Goal: Task Accomplishment & Management: Manage account settings

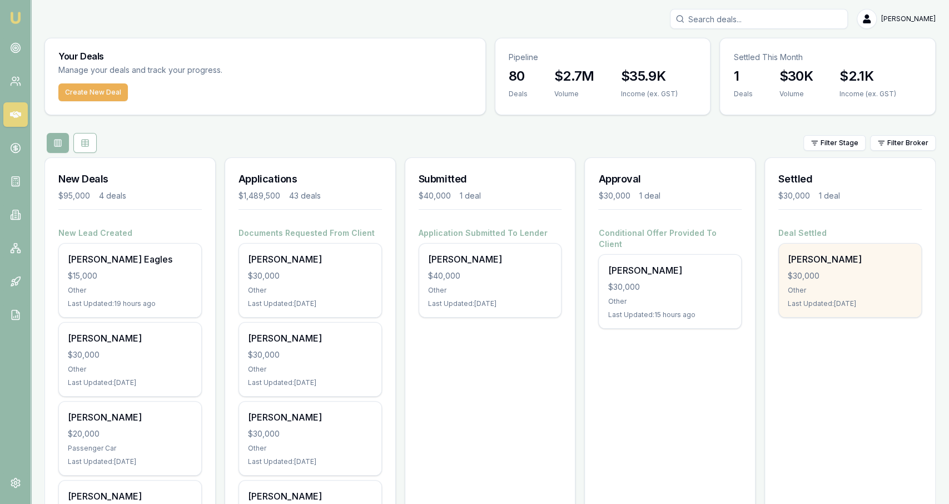
click at [847, 272] on div "$30,000" at bounding box center [850, 275] width 125 height 11
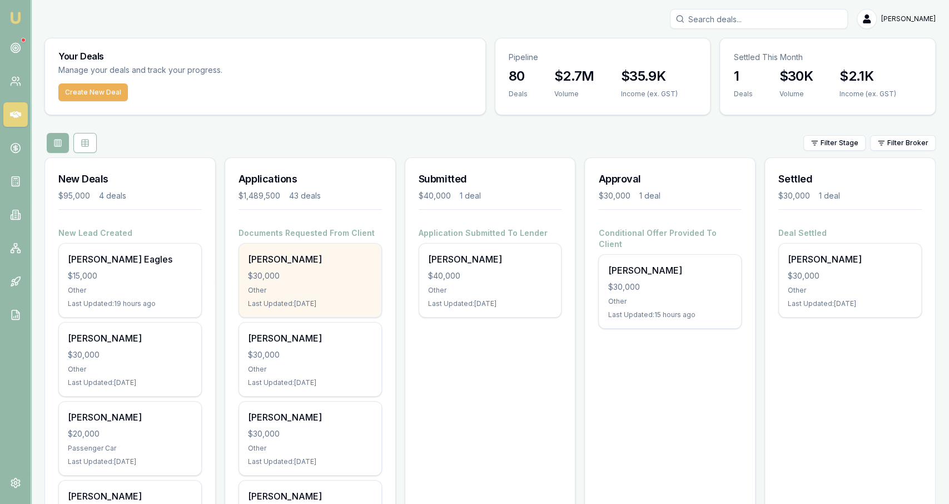
click at [330, 272] on div "$30,000" at bounding box center [310, 275] width 125 height 11
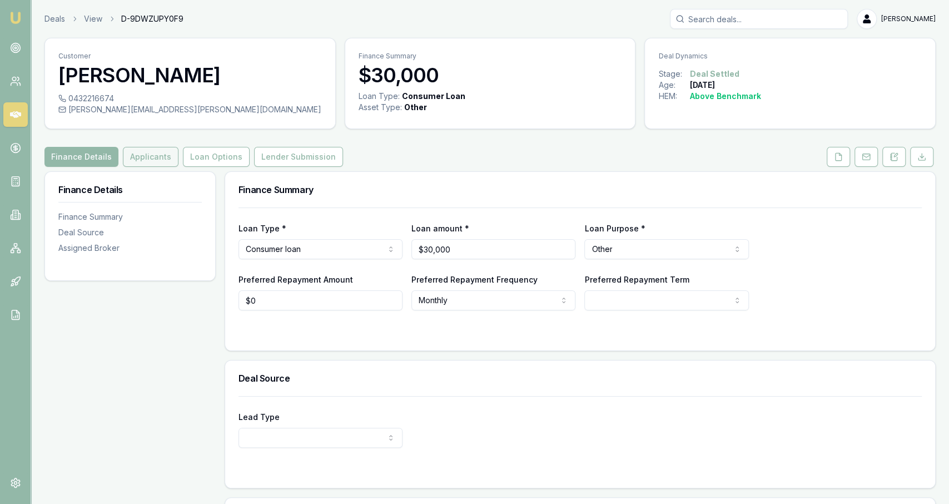
click at [147, 162] on button "Applicants" at bounding box center [151, 157] width 56 height 20
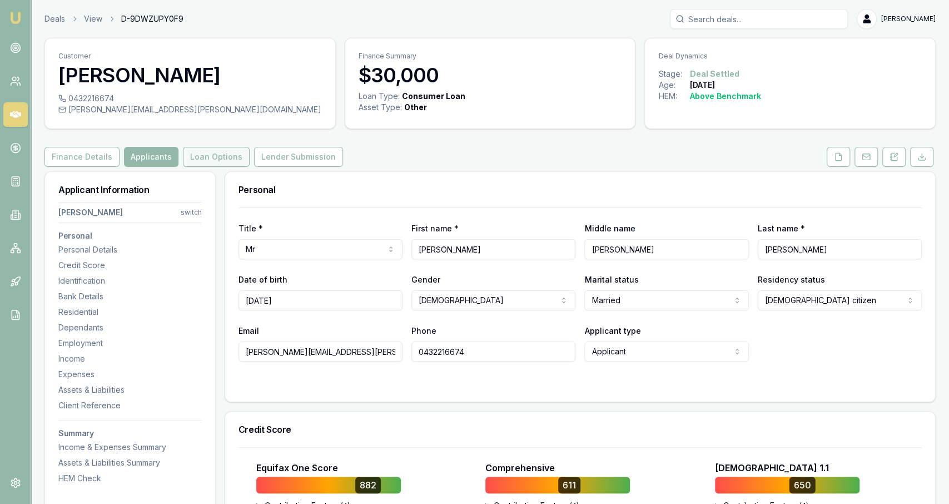
click at [230, 156] on button "Loan Options" at bounding box center [216, 157] width 67 height 20
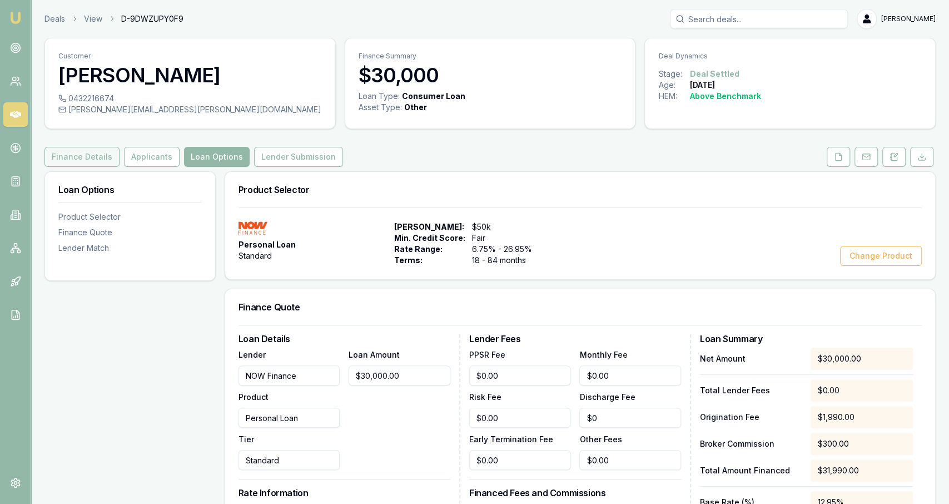
click at [87, 165] on button "Finance Details" at bounding box center [81, 157] width 75 height 20
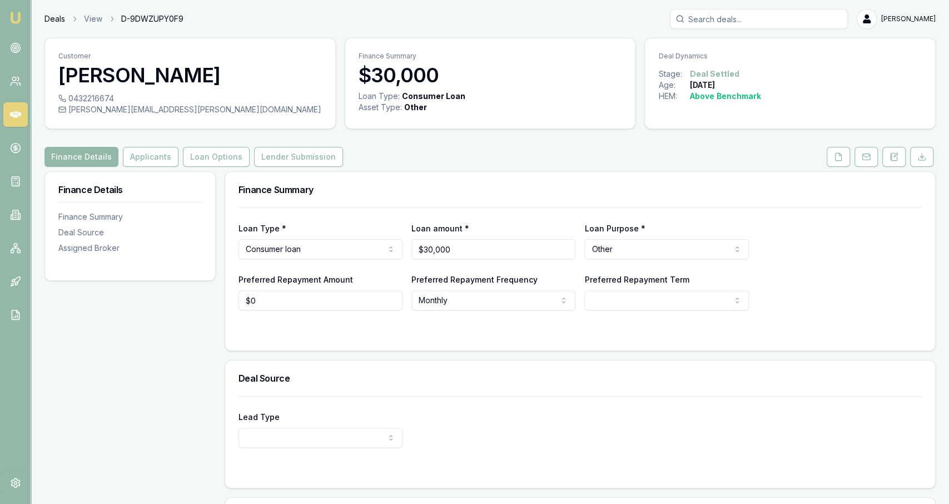
click at [56, 21] on link "Deals" at bounding box center [54, 18] width 21 height 11
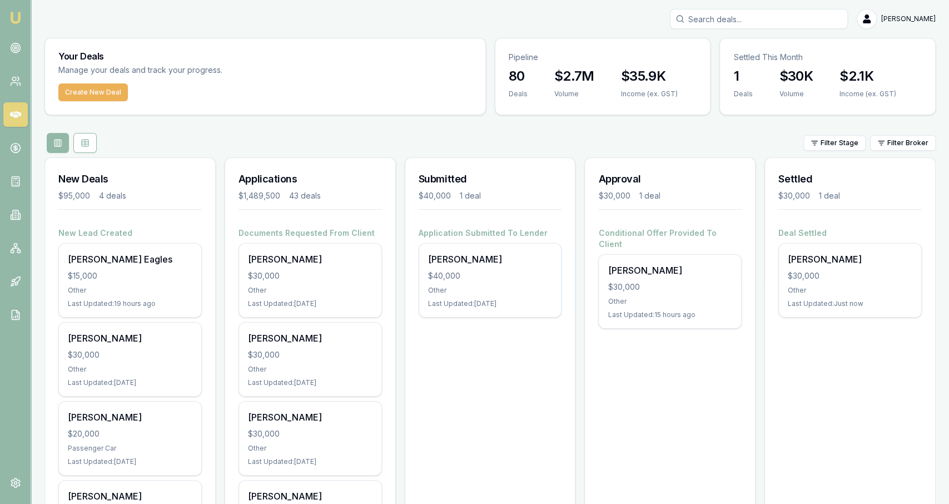
click at [922, 301] on div "Deal Settled Jeffrey Gorrell $30,000 Other Last Updated: Just now" at bounding box center [850, 278] width 170 height 103
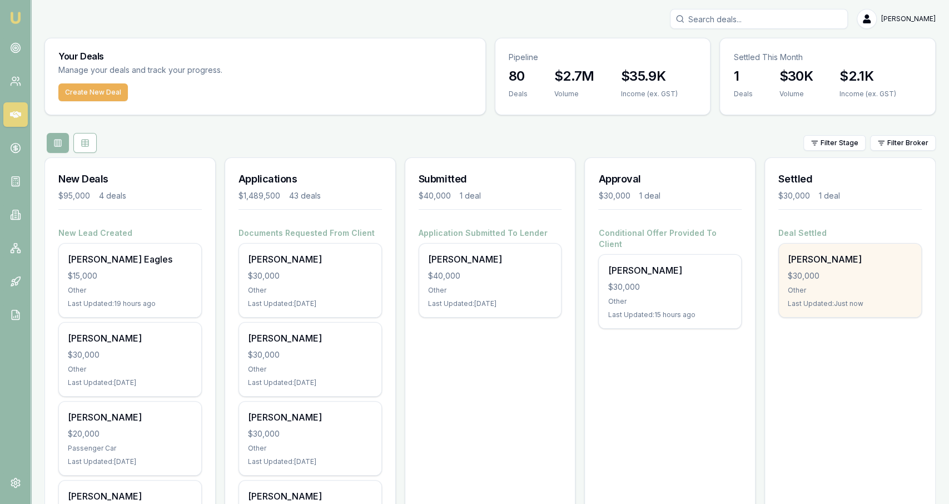
click at [886, 291] on div "Other" at bounding box center [850, 290] width 125 height 9
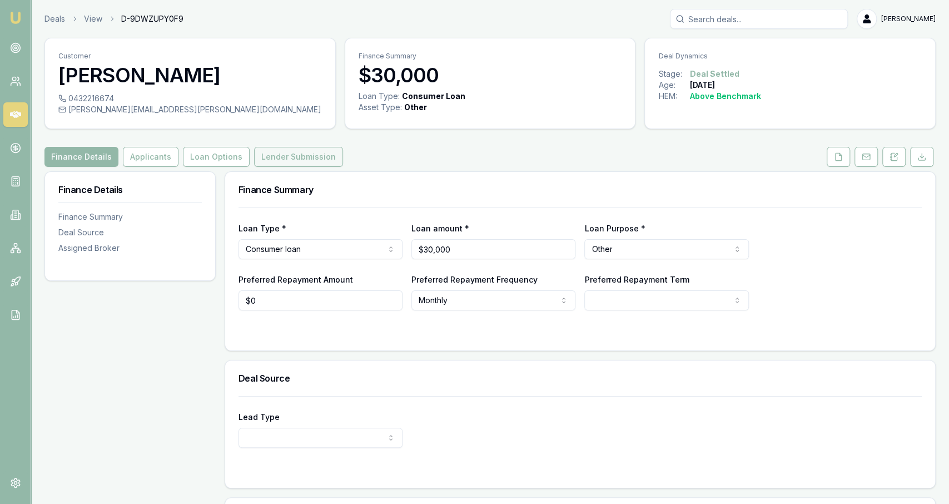
click at [286, 155] on button "Lender Submission" at bounding box center [298, 157] width 89 height 20
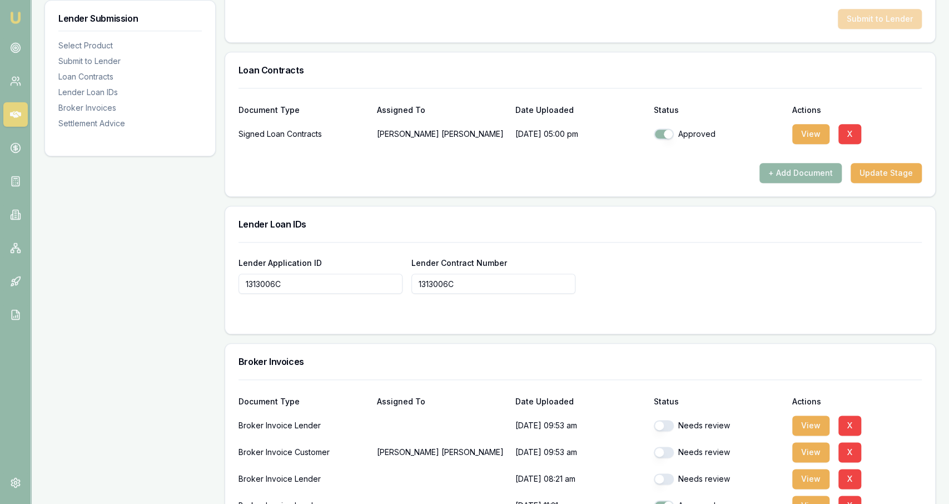
scroll to position [1027, 0]
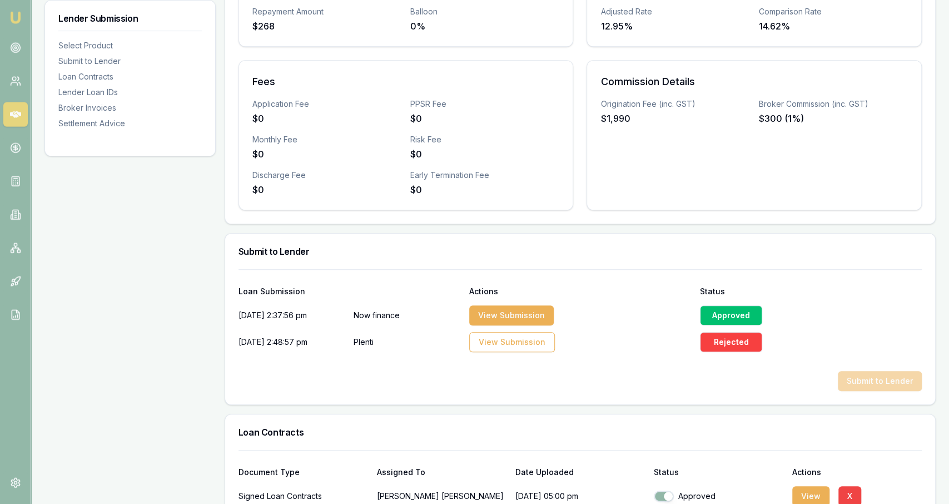
scroll to position [0, 0]
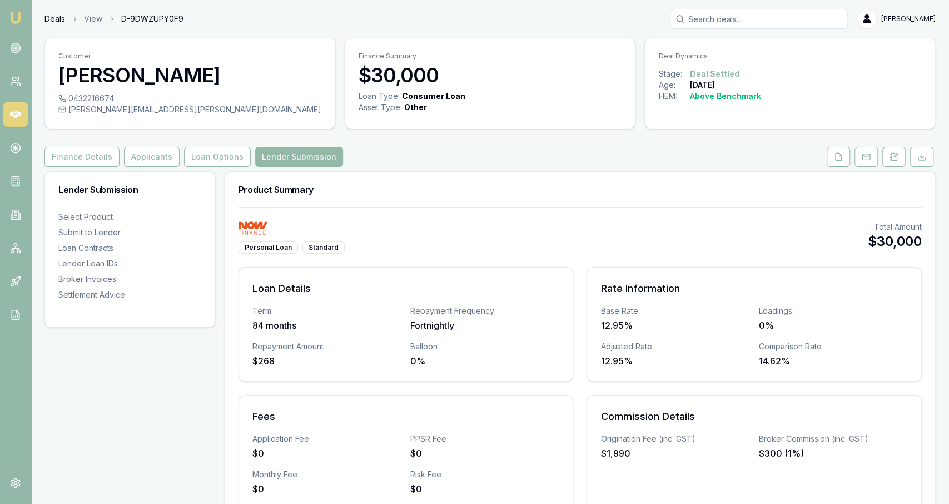
click at [58, 14] on link "Deals" at bounding box center [54, 18] width 21 height 11
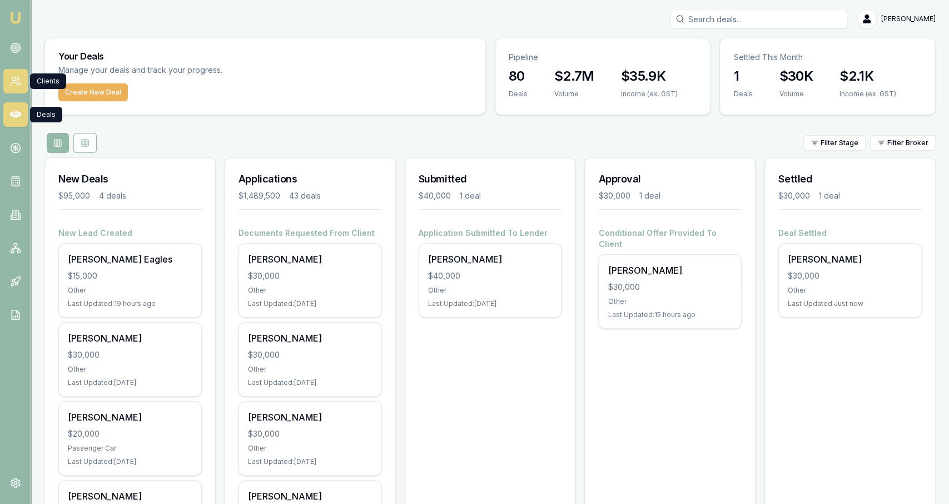
click at [12, 91] on link at bounding box center [15, 81] width 24 height 24
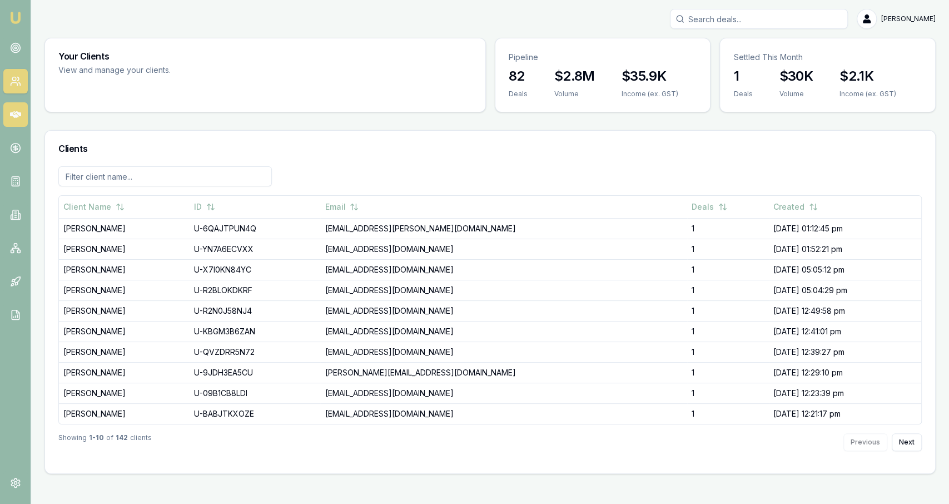
click at [16, 110] on icon at bounding box center [15, 114] width 11 height 11
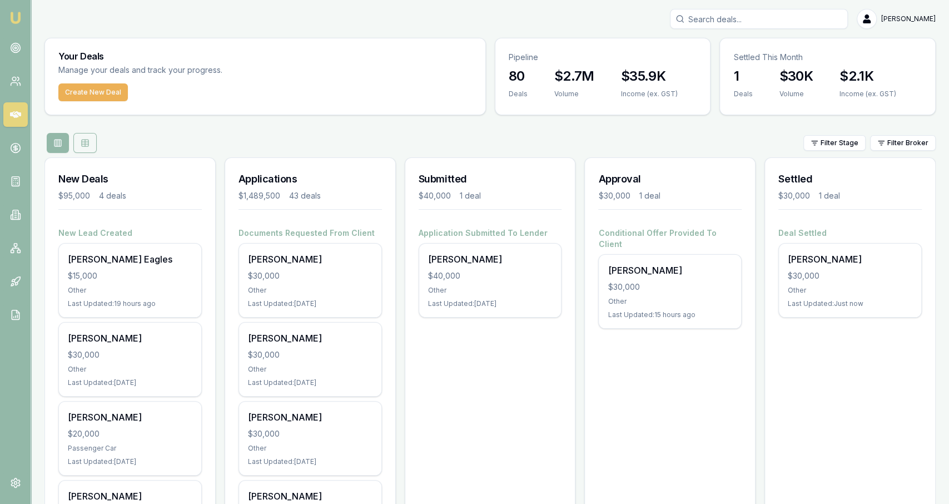
click at [86, 134] on button at bounding box center [84, 143] width 23 height 20
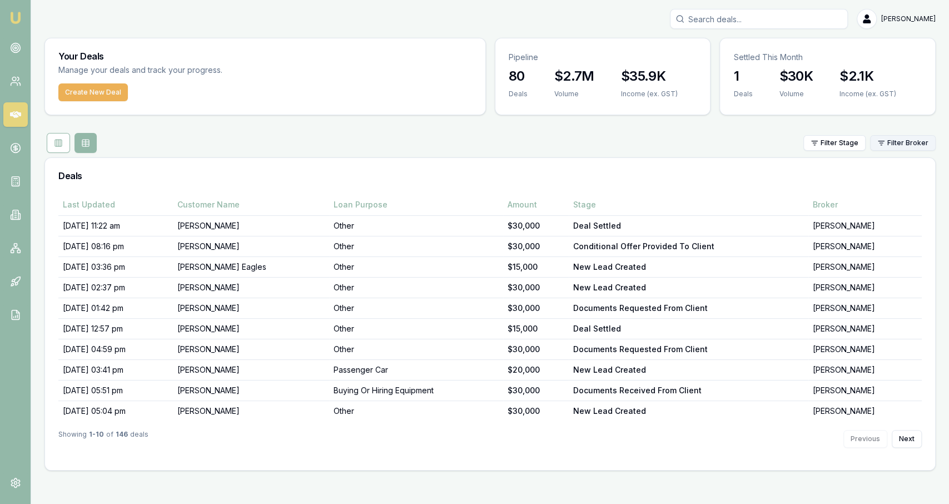
click at [908, 148] on html "Emu Broker Jackson Fanfulla Toggle Menu Your Deals Manage your deals and track …" at bounding box center [474, 252] width 949 height 504
click at [844, 147] on html "Emu Broker Jackson Fanfulla Toggle Menu Your Deals Manage your deals and track …" at bounding box center [474, 252] width 949 height 504
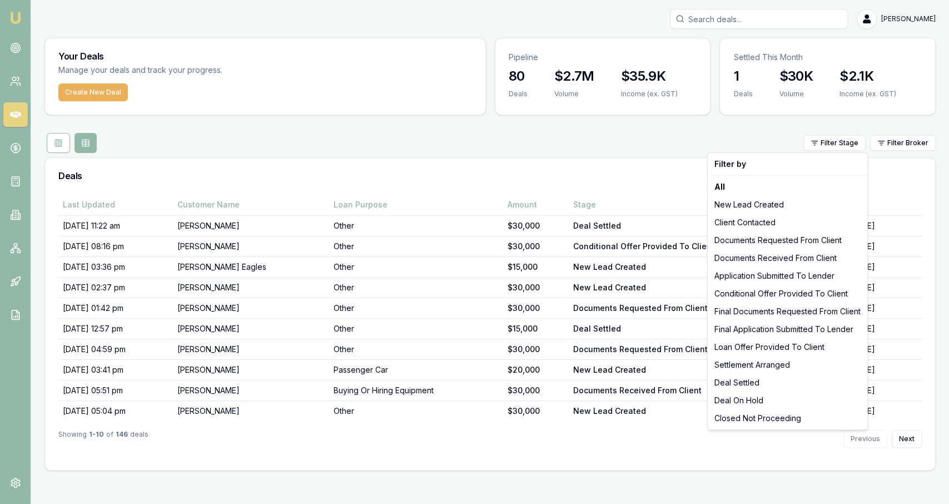
click at [844, 147] on html "Emu Broker Jackson Fanfulla Toggle Menu Your Deals Manage your deals and track …" at bounding box center [474, 252] width 949 height 504
click at [753, 387] on div "Deal Settled" at bounding box center [787, 383] width 155 height 18
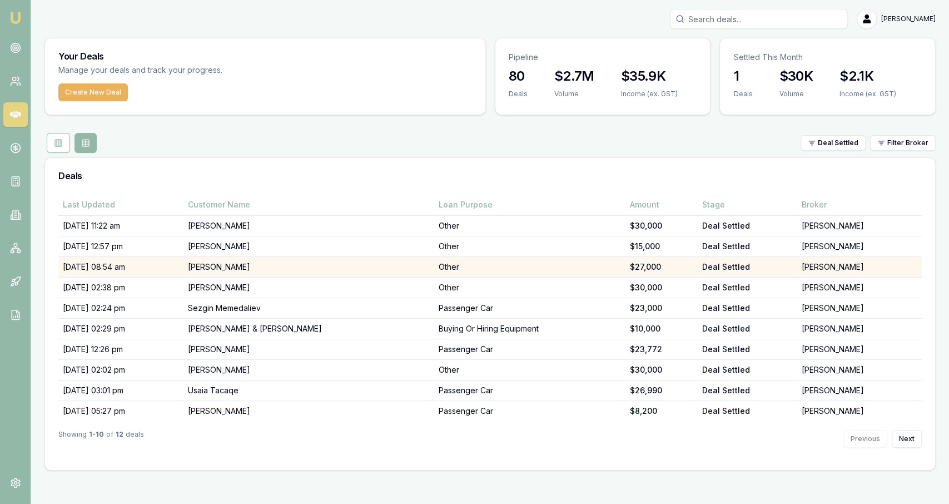
click at [155, 262] on td "01/09/25, 08:54 am" at bounding box center [120, 267] width 125 height 21
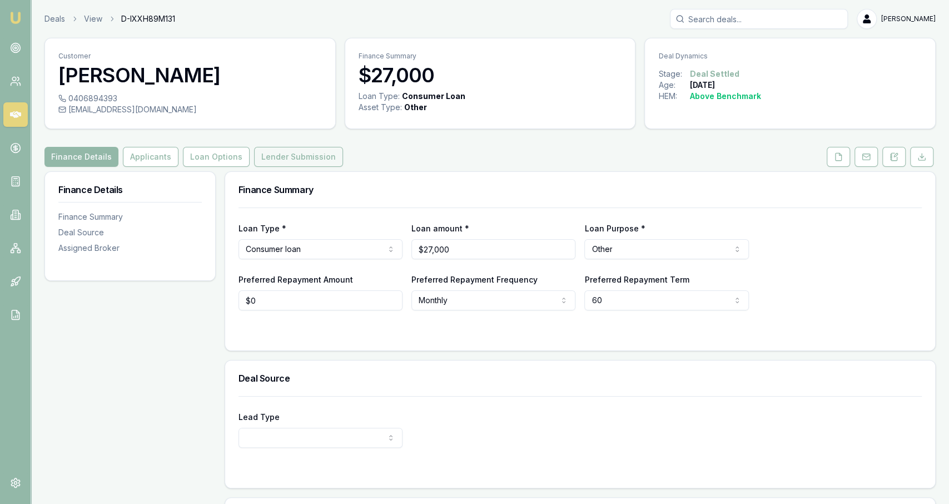
click at [303, 150] on button "Lender Submission" at bounding box center [298, 157] width 89 height 20
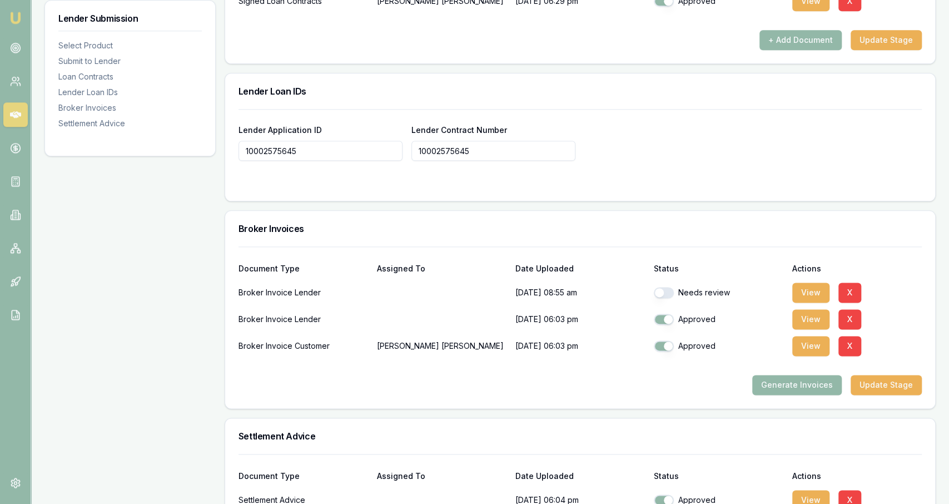
scroll to position [973, 0]
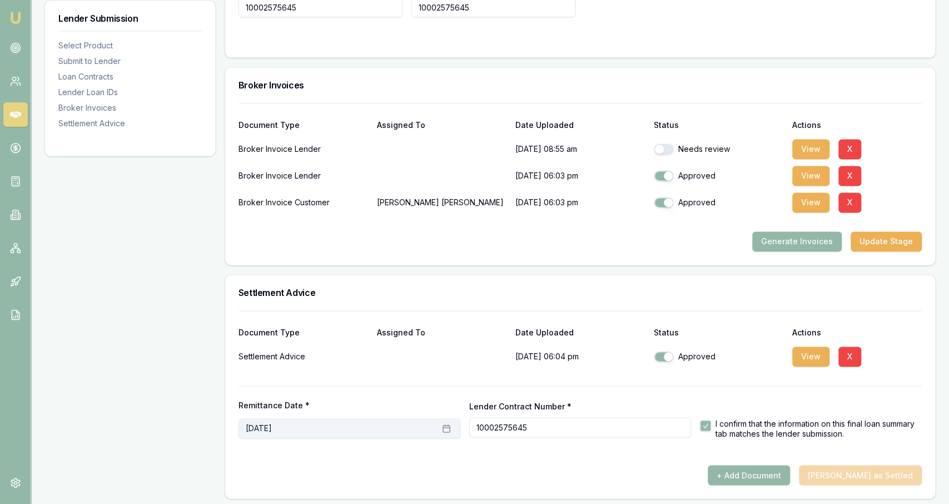
click at [329, 433] on button "August 12th, 2025" at bounding box center [350, 428] width 222 height 20
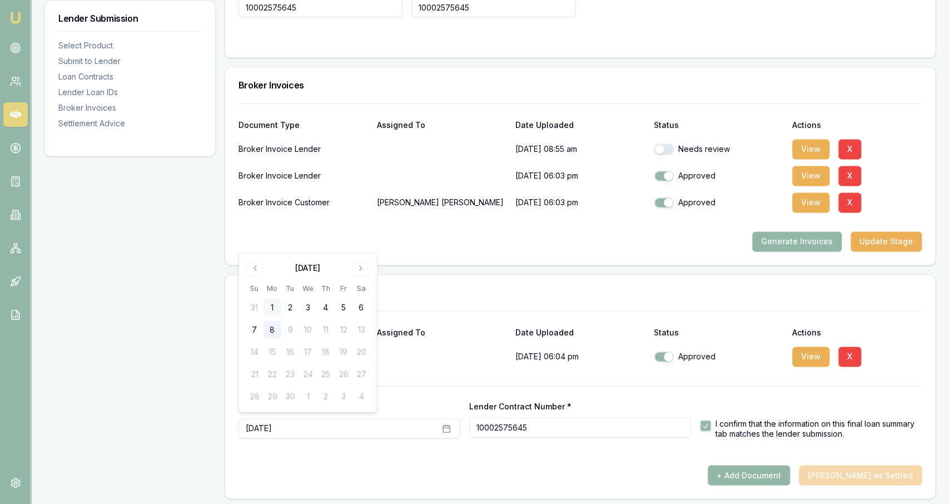
click at [280, 306] on button "1" at bounding box center [273, 308] width 18 height 18
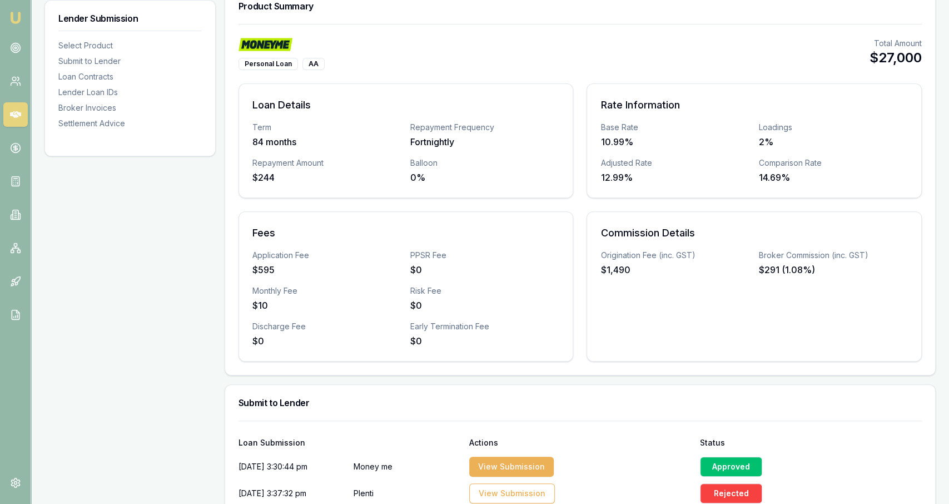
scroll to position [0, 0]
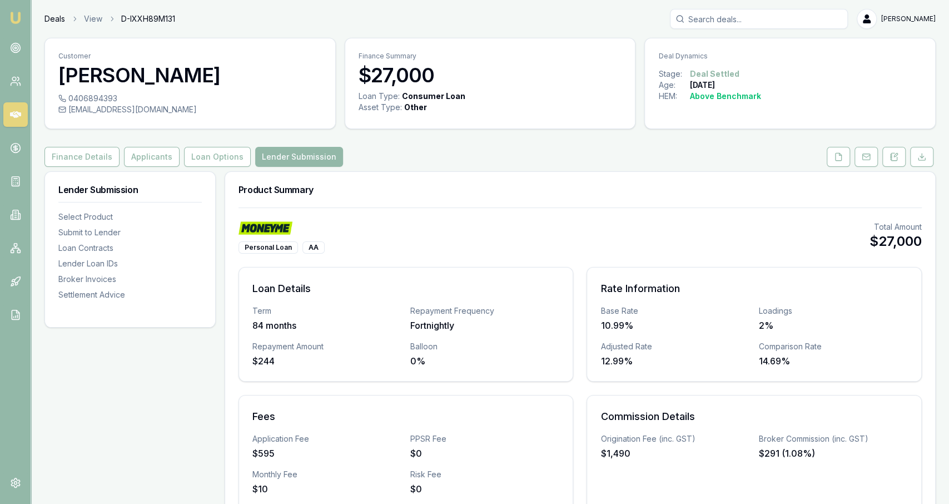
click at [58, 17] on link "Deals" at bounding box center [54, 18] width 21 height 11
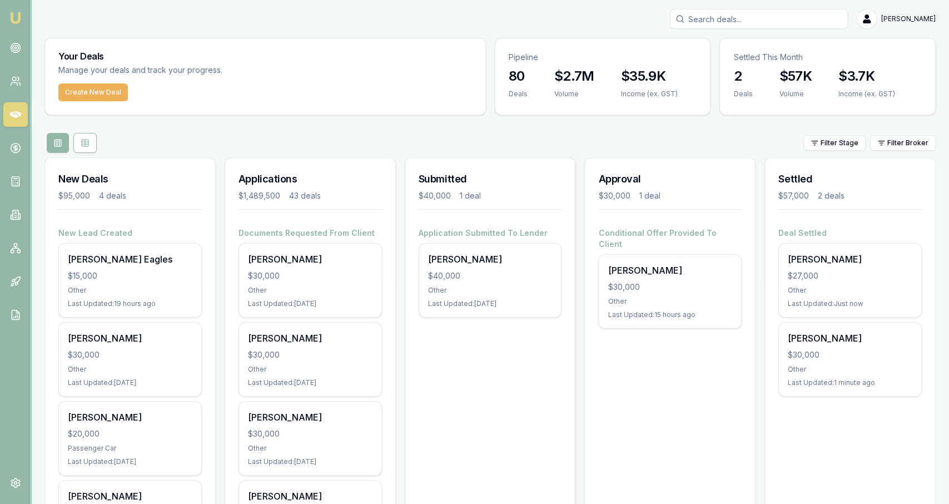
click at [838, 403] on div "Deal Settled Benjamin Newman $27,000 Other Last Updated: Just now Jeffrey Gorre…" at bounding box center [850, 318] width 170 height 182
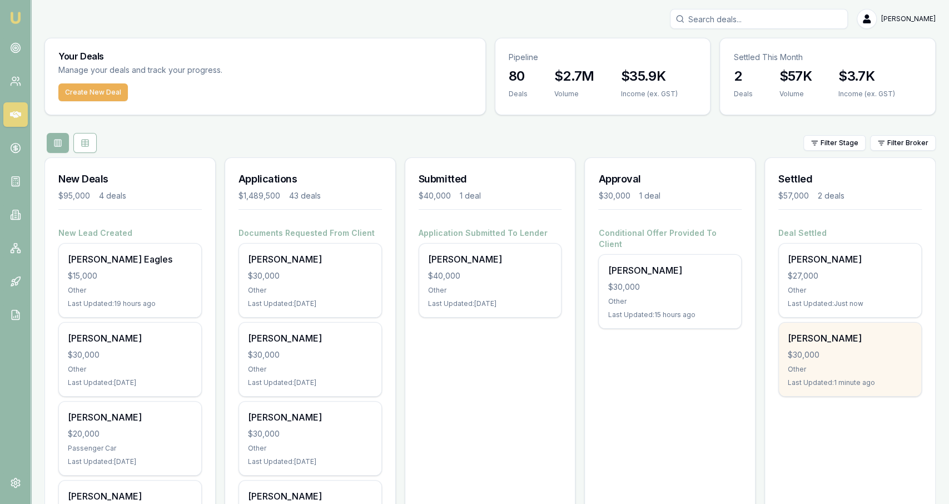
click at [840, 369] on div "Other" at bounding box center [850, 369] width 125 height 9
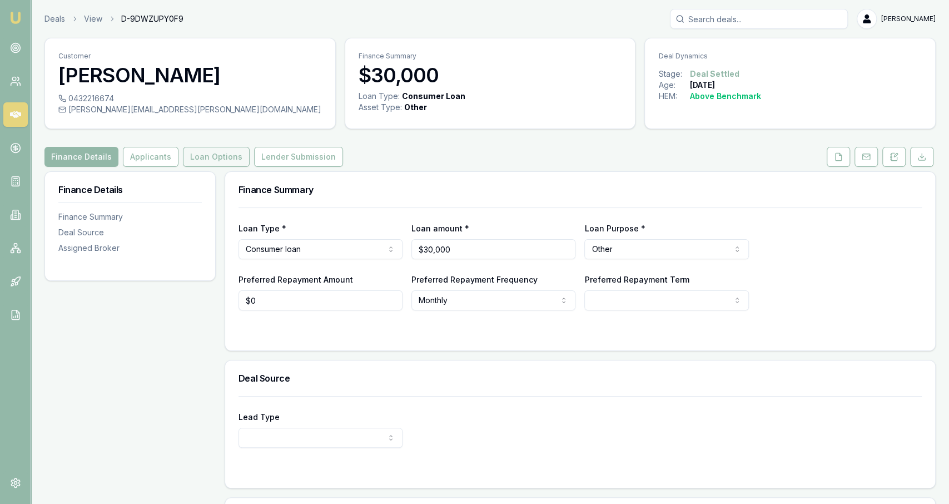
click at [228, 156] on button "Loan Options" at bounding box center [216, 157] width 67 height 20
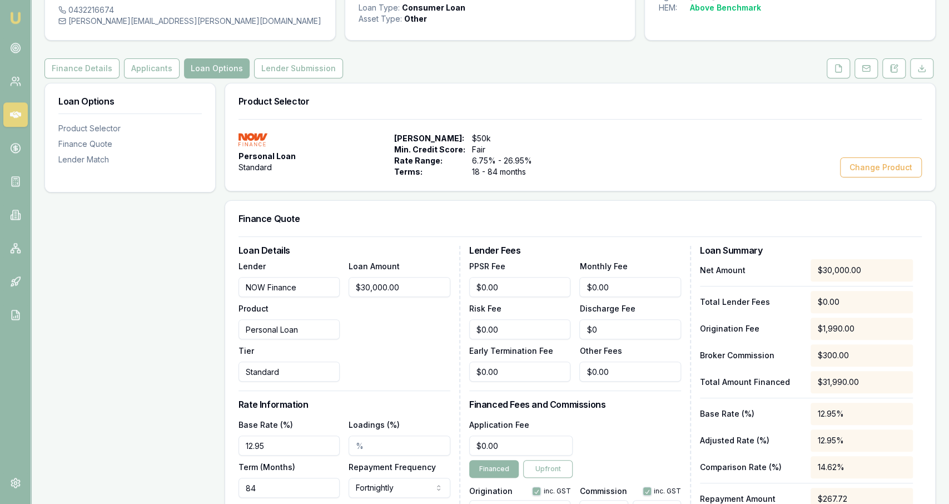
scroll to position [79, 0]
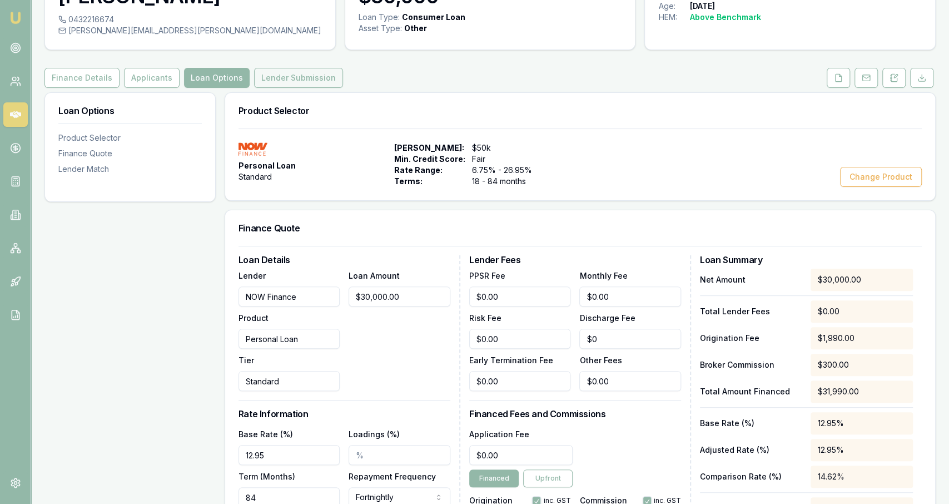
click at [316, 77] on button "Lender Submission" at bounding box center [298, 78] width 89 height 20
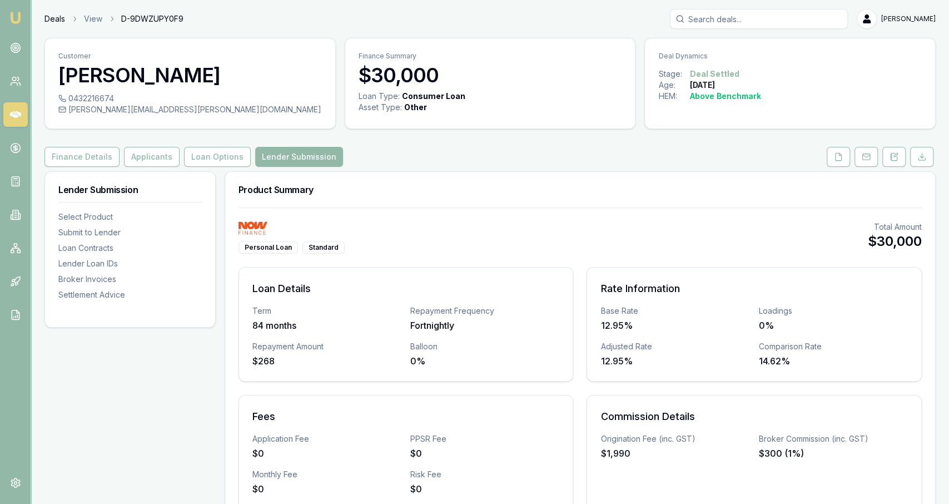
click at [55, 18] on link "Deals" at bounding box center [54, 18] width 21 height 11
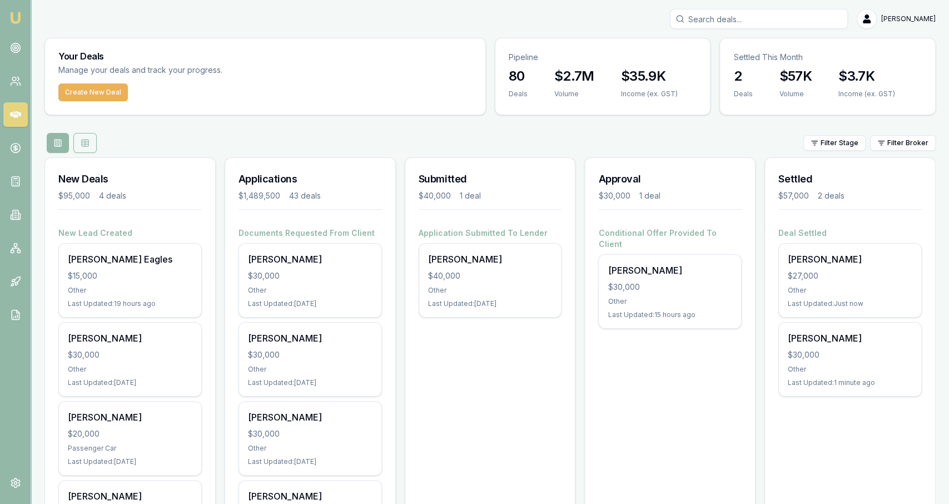
click at [93, 138] on button at bounding box center [84, 143] width 23 height 20
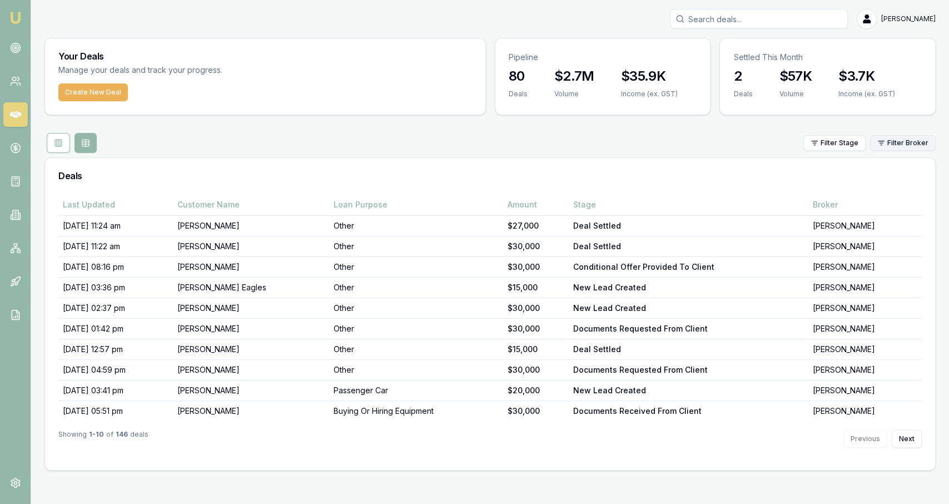
click at [900, 143] on html "Emu Broker Jackson Fanfulla Toggle Menu Your Deals Manage your deals and track …" at bounding box center [474, 252] width 949 height 504
click at [857, 140] on html "Emu Broker Jackson Fanfulla Toggle Menu Your Deals Manage your deals and track …" at bounding box center [474, 252] width 949 height 504
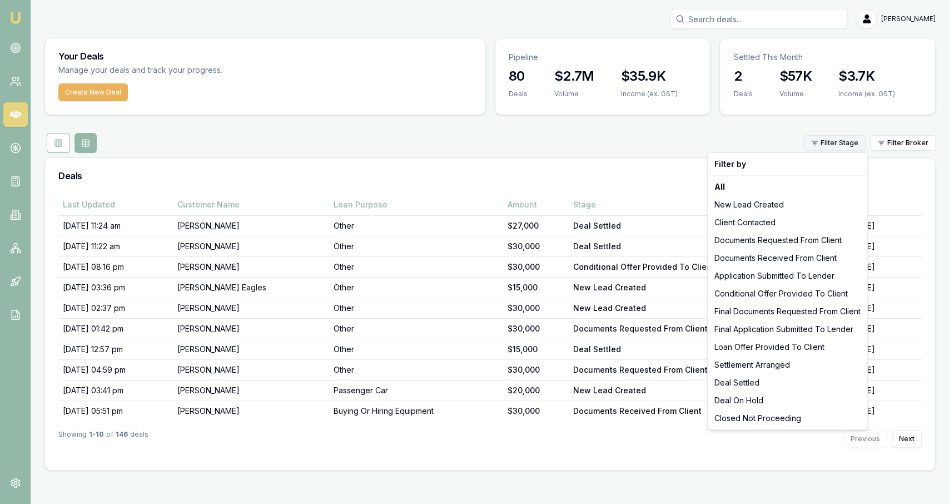
click at [856, 141] on html "Emu Broker Jackson Fanfulla Toggle Menu Your Deals Manage your deals and track …" at bounding box center [474, 252] width 949 height 504
click at [746, 379] on div "Deal Settled" at bounding box center [787, 383] width 155 height 18
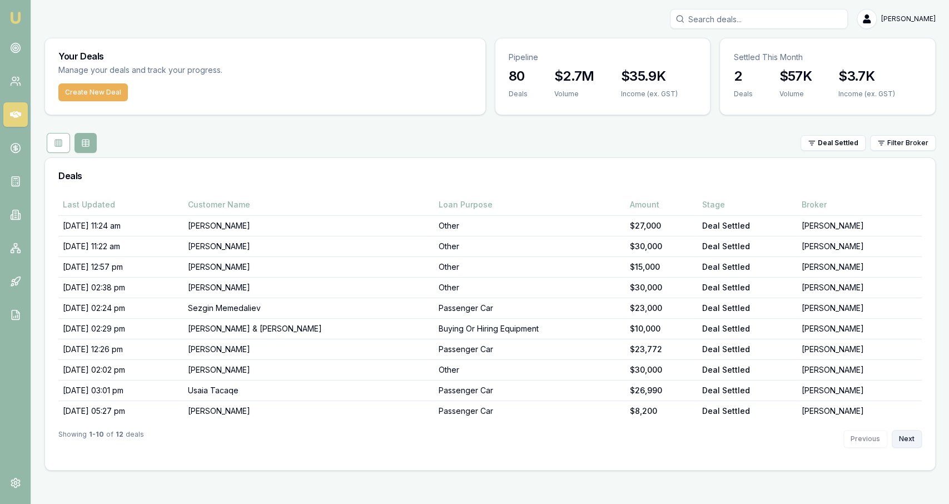
click at [894, 433] on button "Next" at bounding box center [907, 439] width 30 height 18
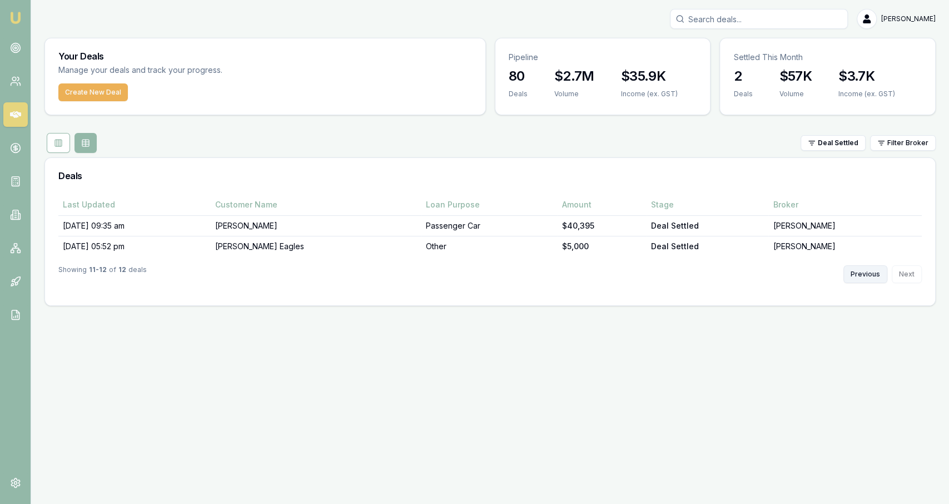
click at [859, 274] on button "Previous" at bounding box center [866, 274] width 44 height 18
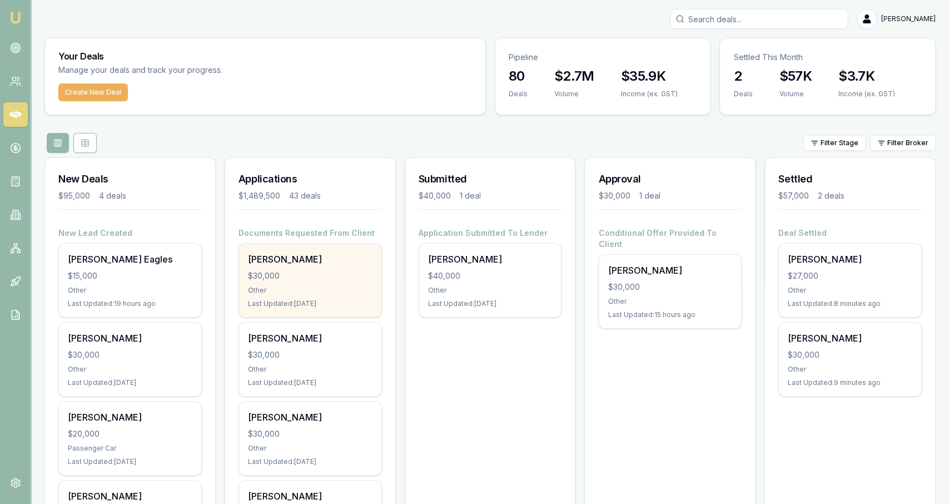
click at [302, 296] on div "Shane Clark $30,000 Other Last Updated: 2 days ago" at bounding box center [310, 280] width 142 height 73
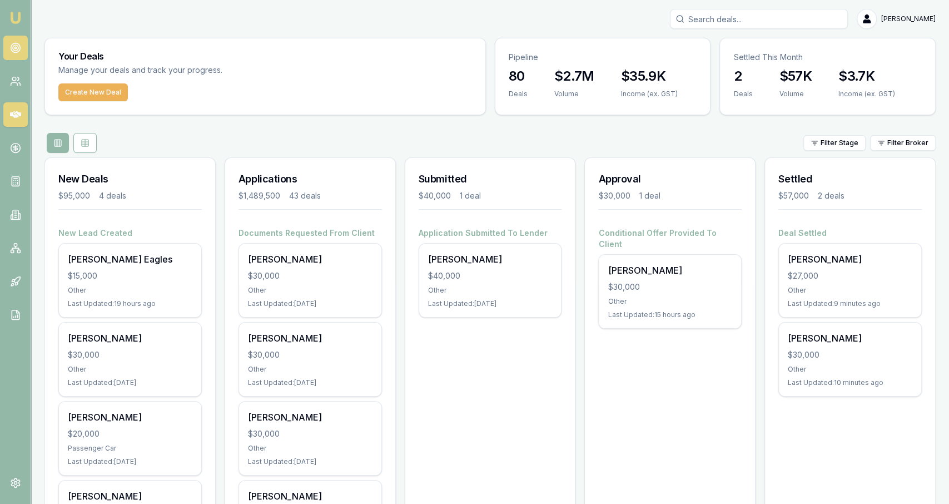
click at [14, 49] on circle at bounding box center [16, 48] width 6 height 6
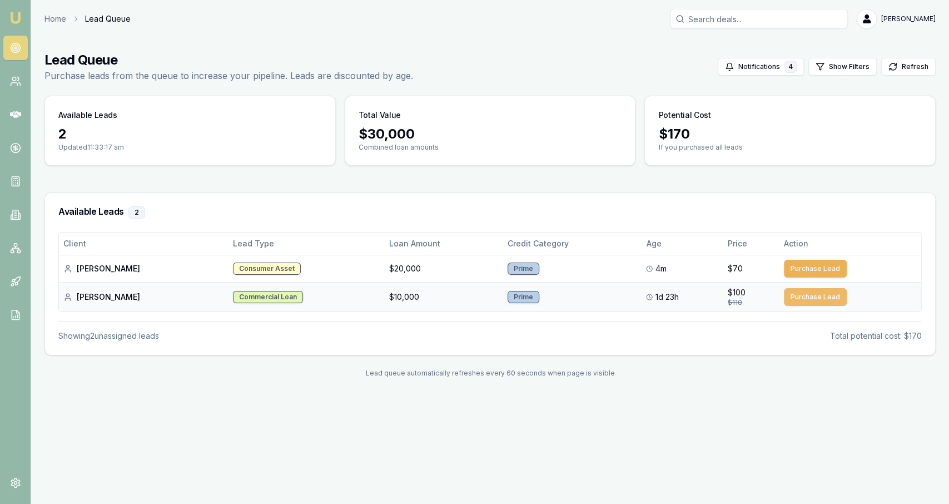
click at [813, 296] on button "Purchase Lead" at bounding box center [815, 297] width 63 height 18
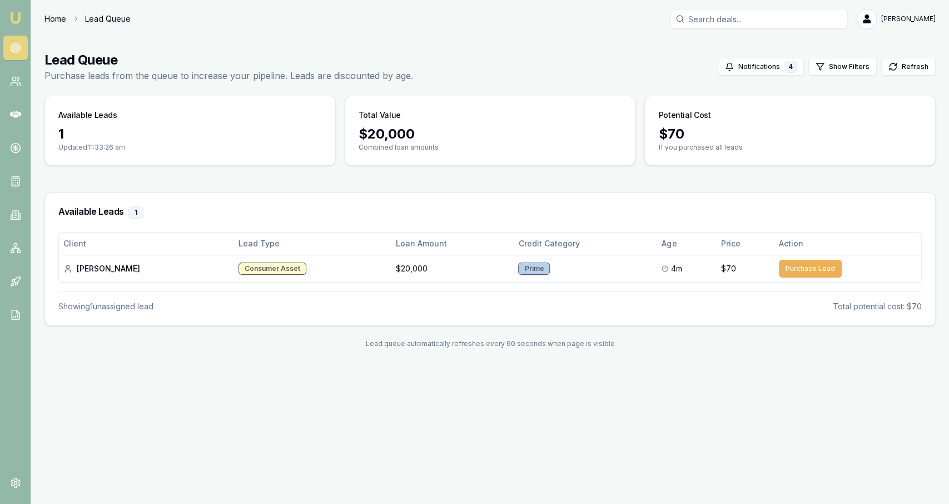
click at [54, 21] on link "Home" at bounding box center [55, 18] width 22 height 11
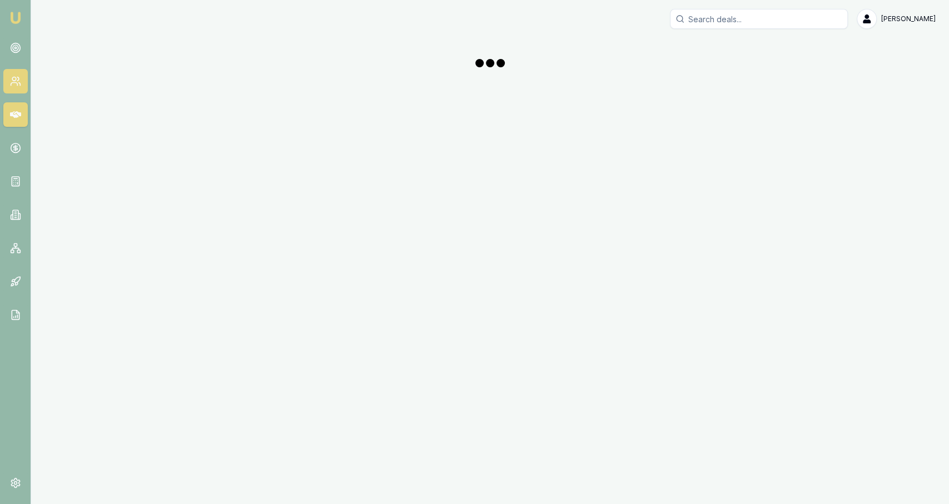
click at [7, 83] on link at bounding box center [15, 81] width 24 height 24
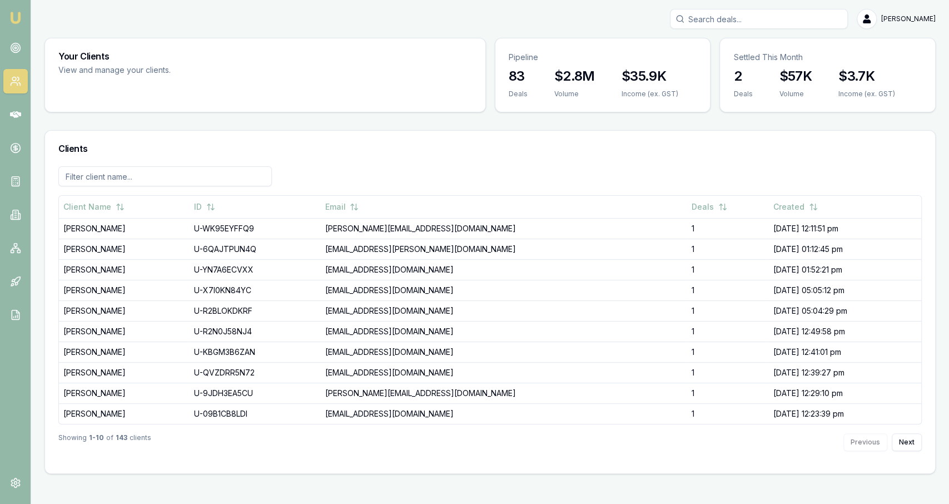
click at [21, 101] on nav "Emu Broker" at bounding box center [15, 168] width 31 height 336
click at [21, 113] on icon at bounding box center [15, 114] width 11 height 7
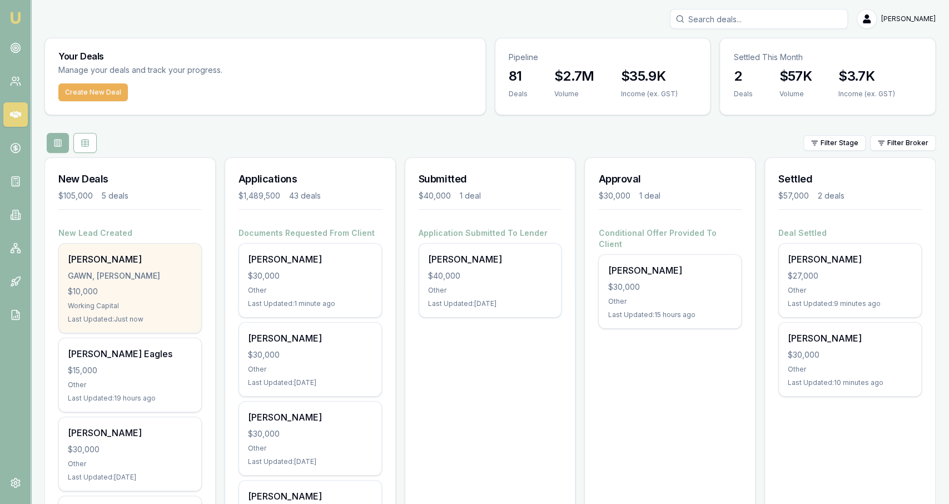
click at [179, 294] on div "$10,000" at bounding box center [130, 291] width 125 height 11
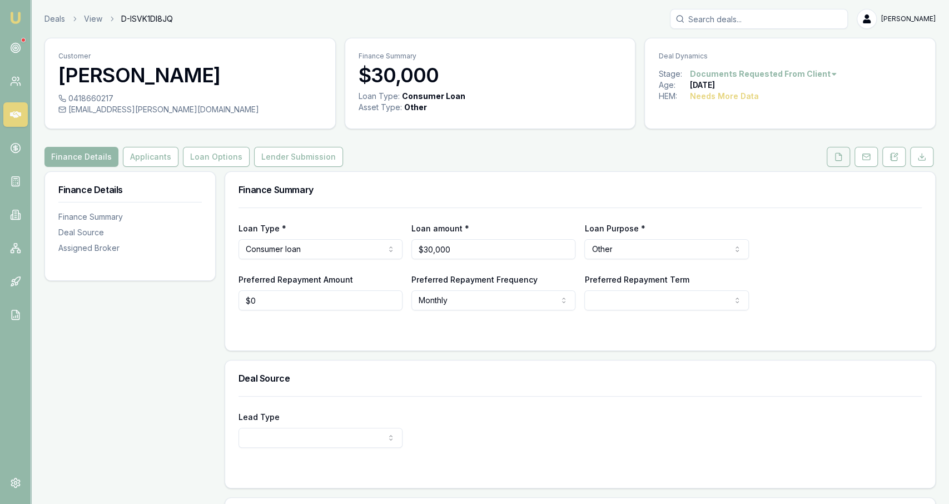
click at [838, 152] on button at bounding box center [838, 157] width 23 height 20
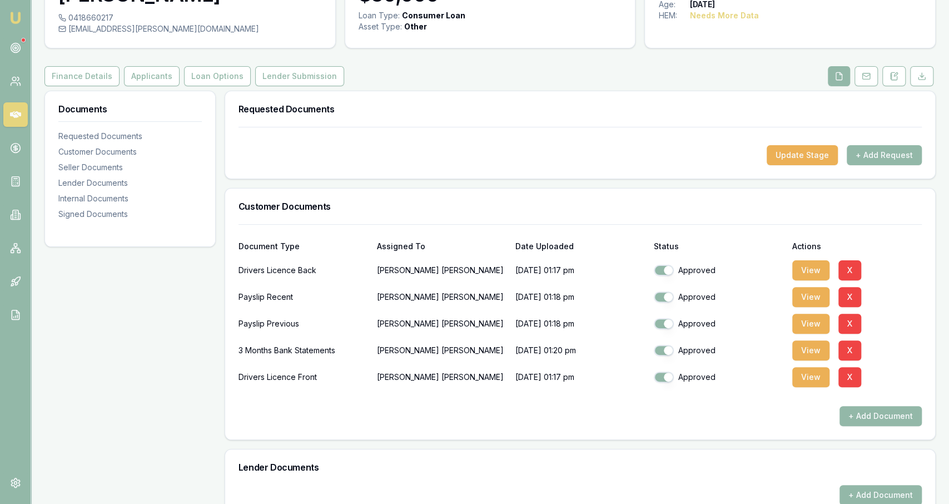
scroll to position [92, 0]
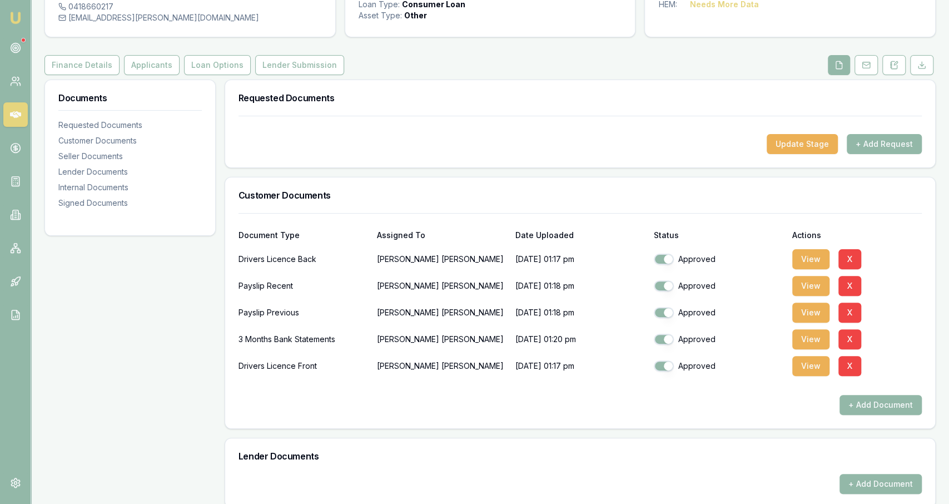
click at [119, 309] on div "Documents Requested Documents Customer Documents Seller Documents Lender Docume…" at bounding box center [129, 475] width 171 height 790
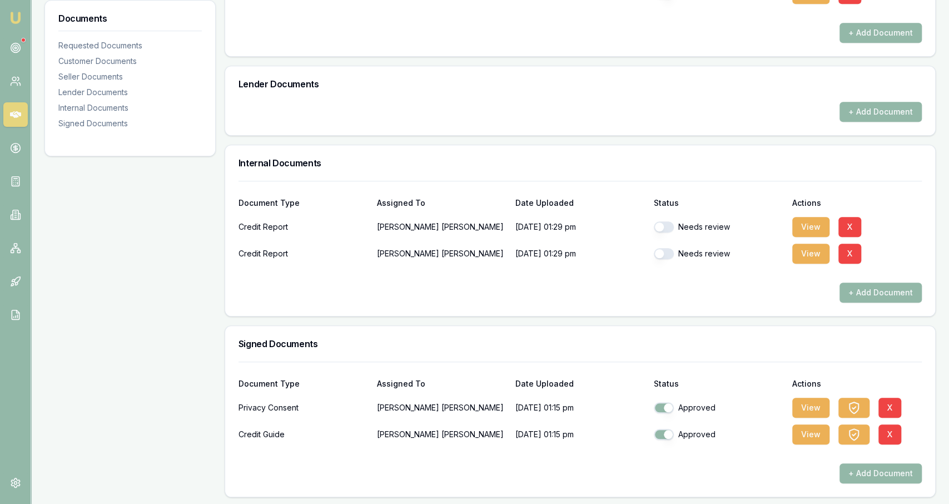
scroll to position [0, 0]
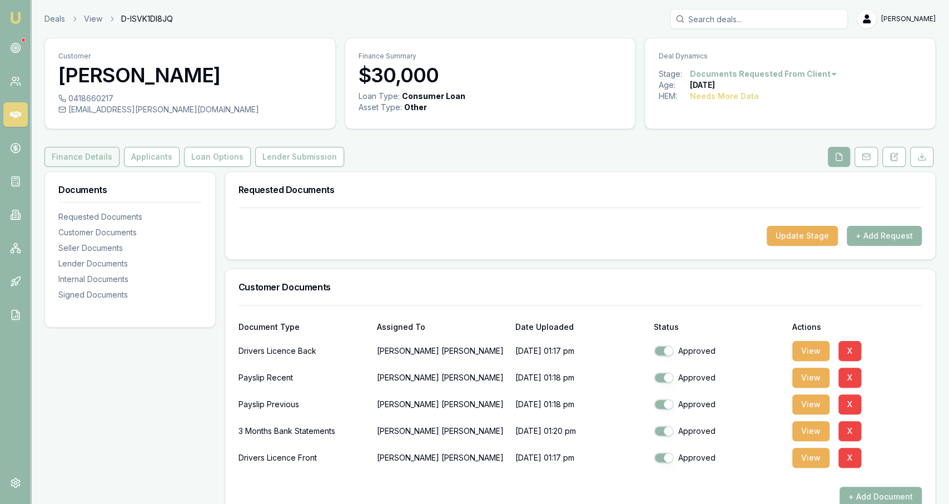
click at [93, 156] on button "Finance Details" at bounding box center [81, 157] width 75 height 20
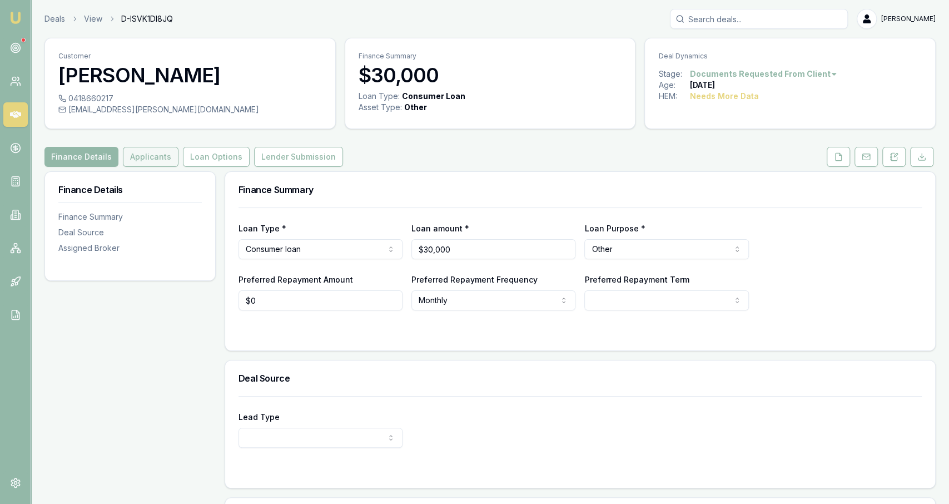
click at [166, 156] on button "Applicants" at bounding box center [151, 157] width 56 height 20
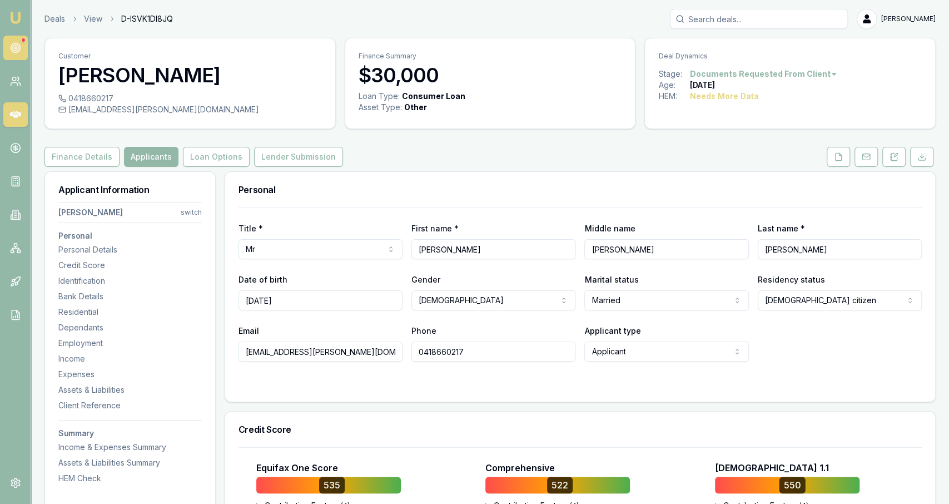
click at [20, 52] on icon at bounding box center [15, 47] width 11 height 11
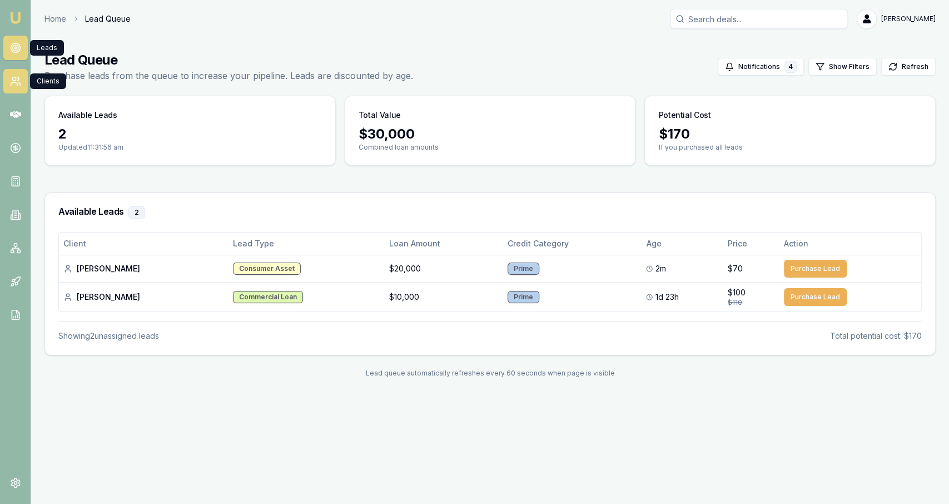
click at [5, 78] on link at bounding box center [15, 81] width 24 height 24
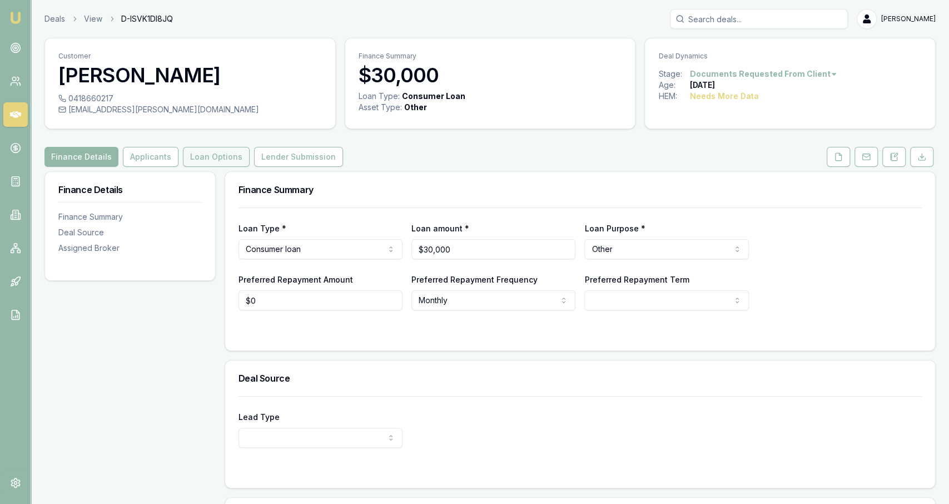
click at [220, 155] on button "Loan Options" at bounding box center [216, 157] width 67 height 20
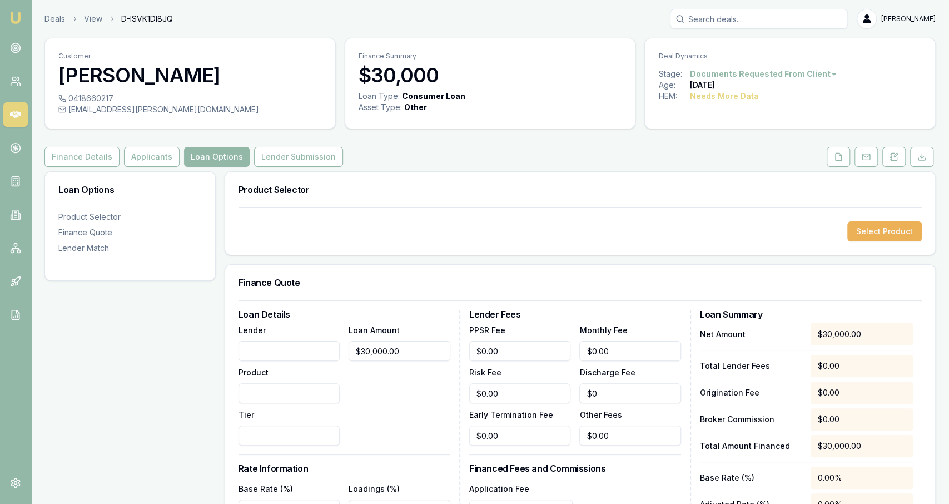
click at [154, 377] on div "Loan Options Product Selector Finance Quote Lender Match" at bounding box center [129, 451] width 171 height 561
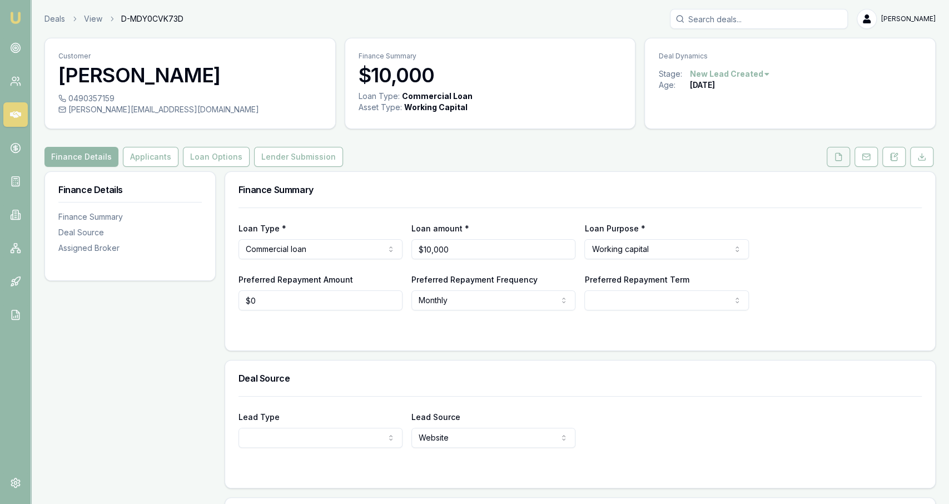
click at [844, 162] on button at bounding box center [838, 157] width 23 height 20
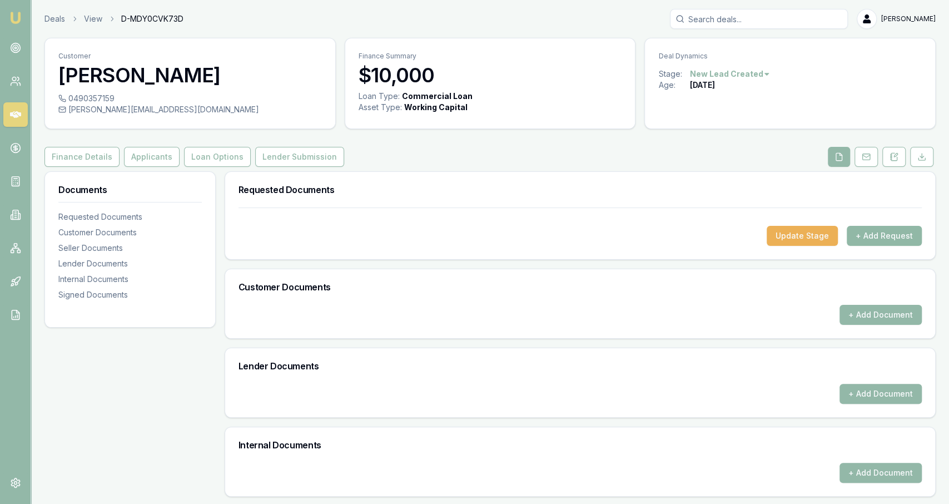
click at [878, 229] on button "+ Add Request" at bounding box center [884, 236] width 75 height 20
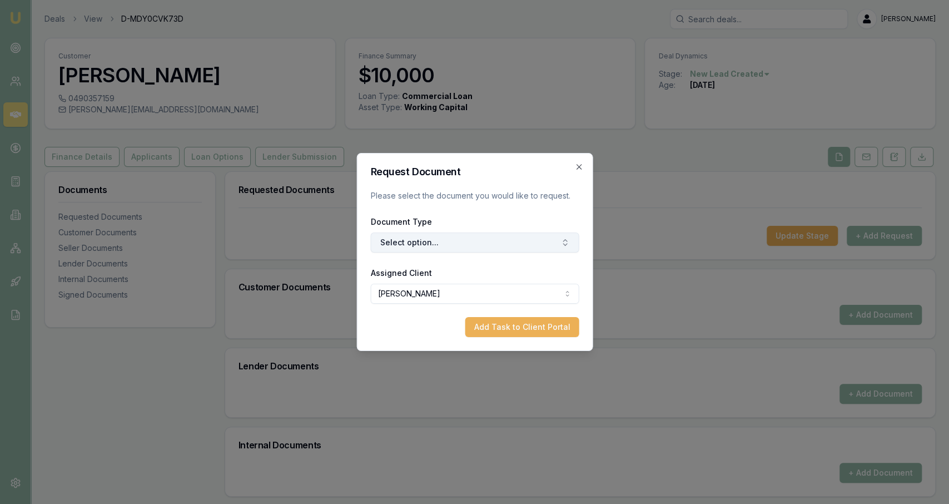
click at [504, 240] on button "Select option..." at bounding box center [474, 242] width 209 height 20
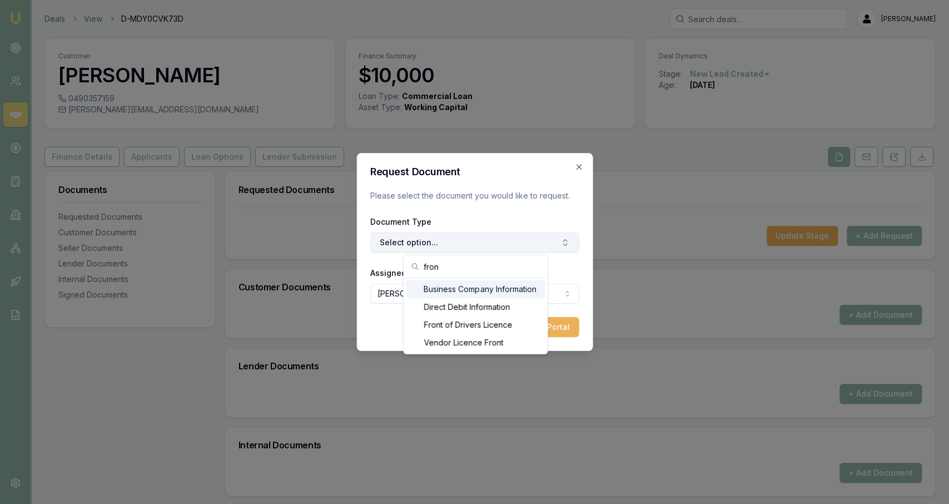
type input "front"
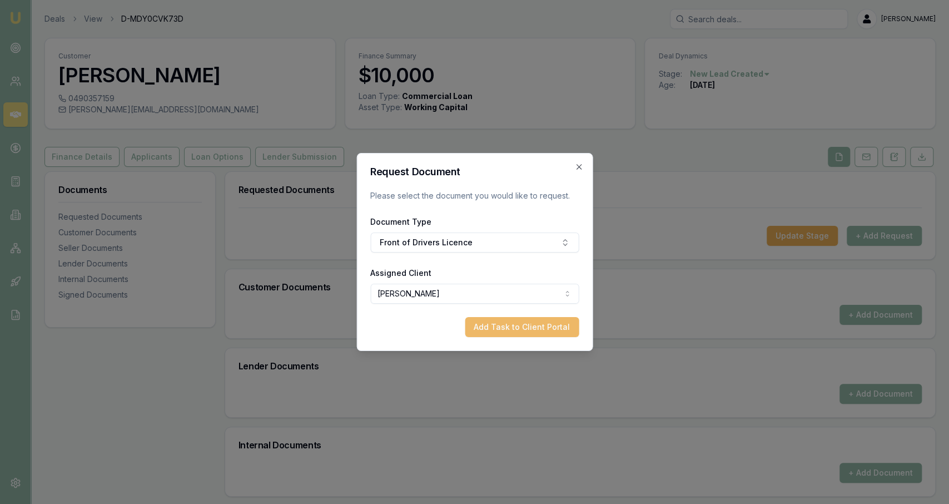
click at [575, 331] on button "Add Task to Client Portal" at bounding box center [522, 327] width 114 height 20
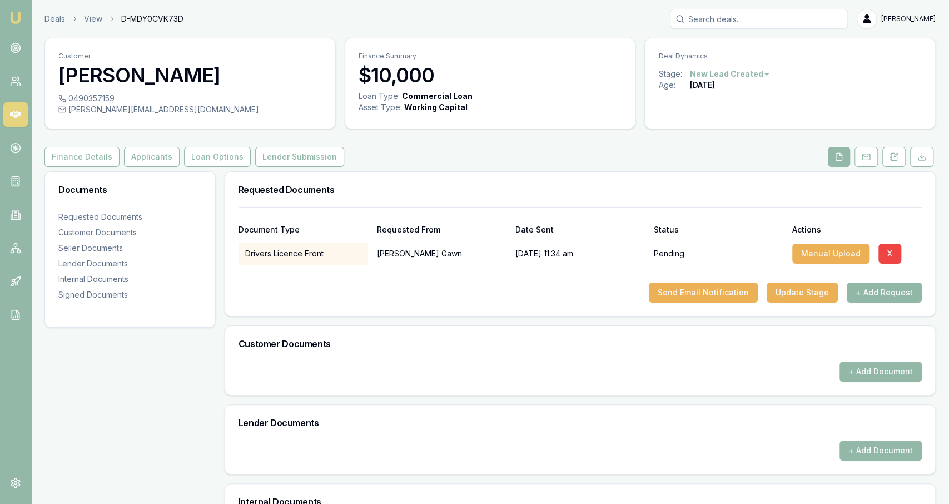
click at [877, 295] on button "+ Add Request" at bounding box center [884, 293] width 75 height 20
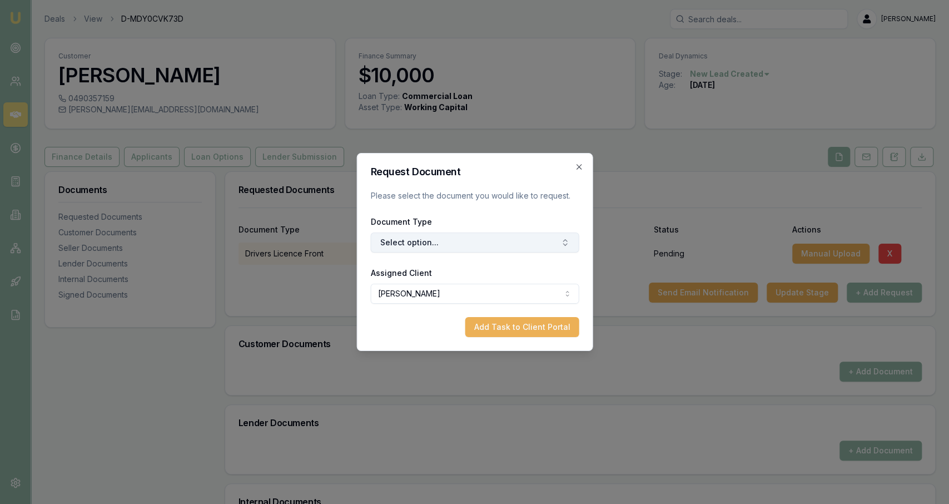
click at [507, 239] on button "Select option..." at bounding box center [474, 242] width 209 height 20
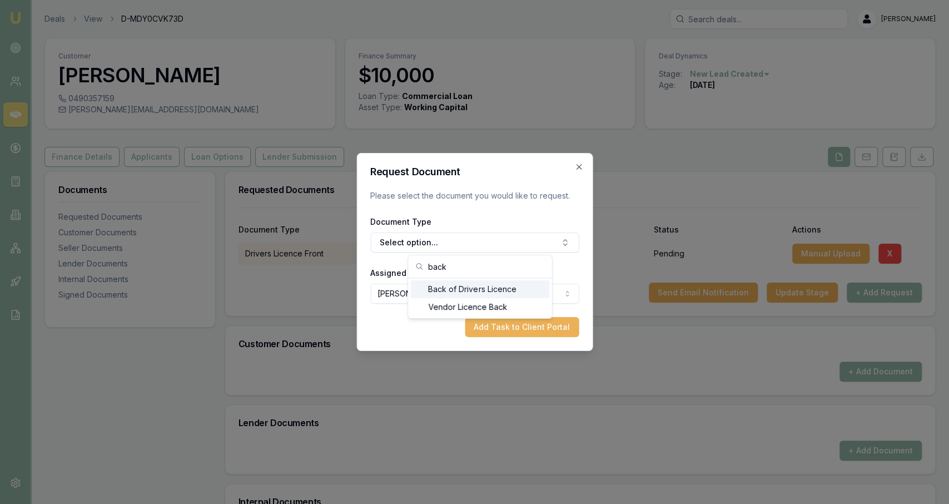
type input "back"
click at [508, 284] on div "Back of Drivers Licence" at bounding box center [479, 289] width 139 height 18
click at [517, 326] on button "Add Task to Client Portal" at bounding box center [522, 327] width 114 height 20
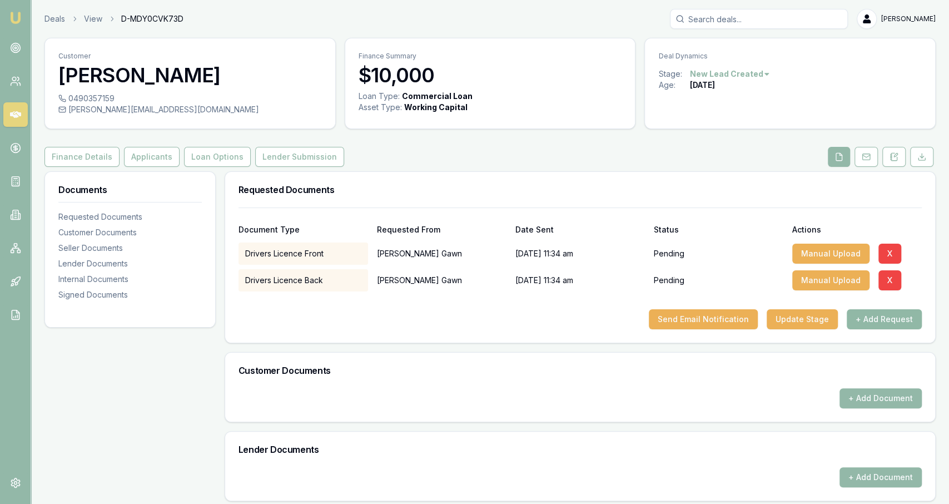
click at [882, 311] on button "+ Add Request" at bounding box center [884, 319] width 75 height 20
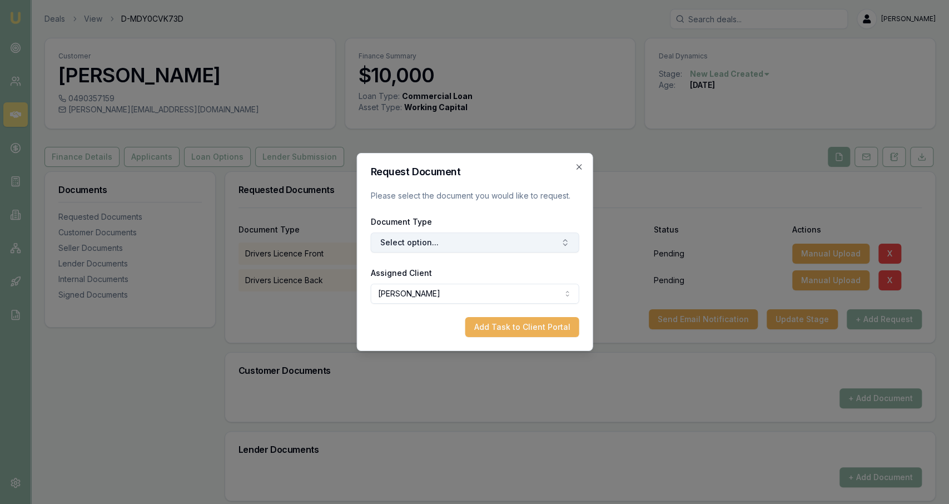
click at [494, 245] on button "Select option..." at bounding box center [474, 242] width 209 height 20
type input "medica"
click at [554, 333] on button "Add Task to Client Portal" at bounding box center [522, 327] width 114 height 20
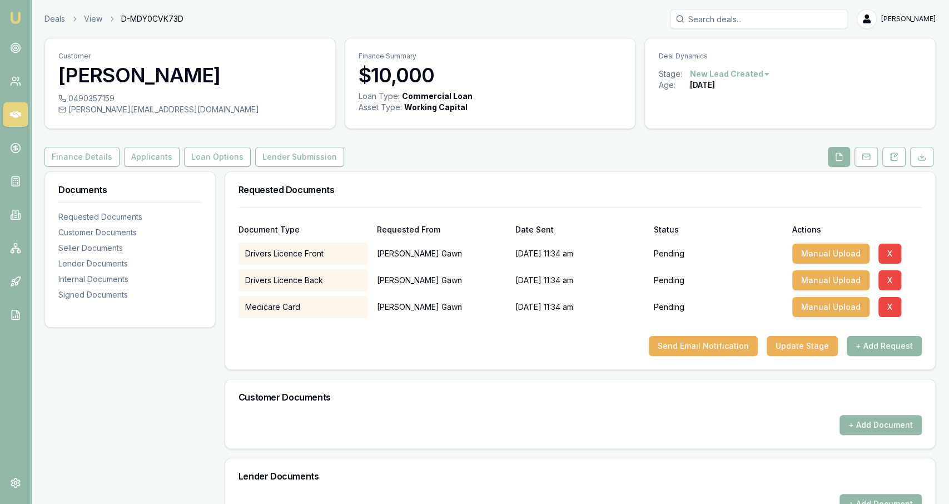
click at [886, 349] on button "+ Add Request" at bounding box center [884, 346] width 75 height 20
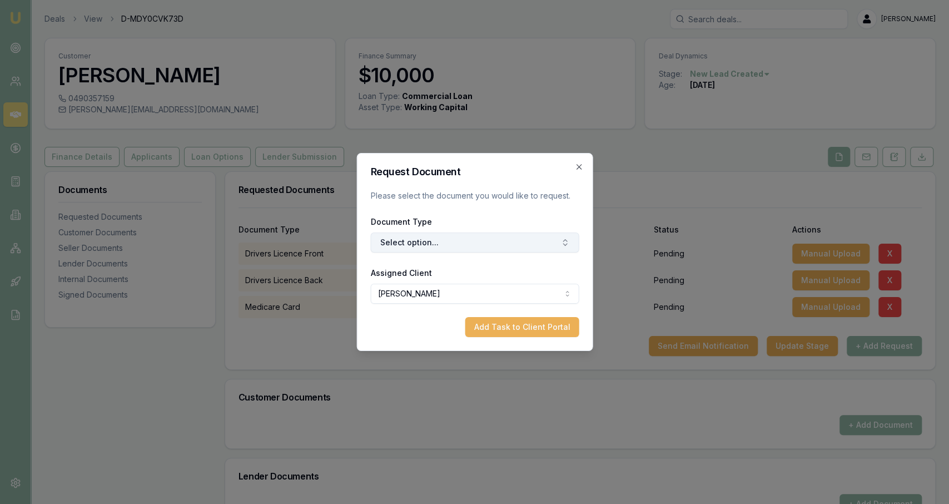
click at [523, 246] on button "Select option..." at bounding box center [474, 242] width 209 height 20
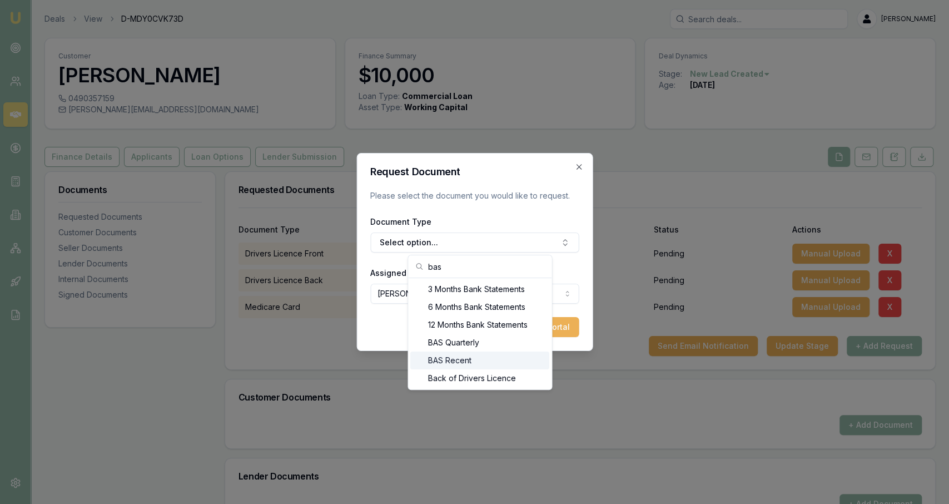
type input "bas"
click at [462, 362] on div "BAS Recent" at bounding box center [479, 360] width 139 height 18
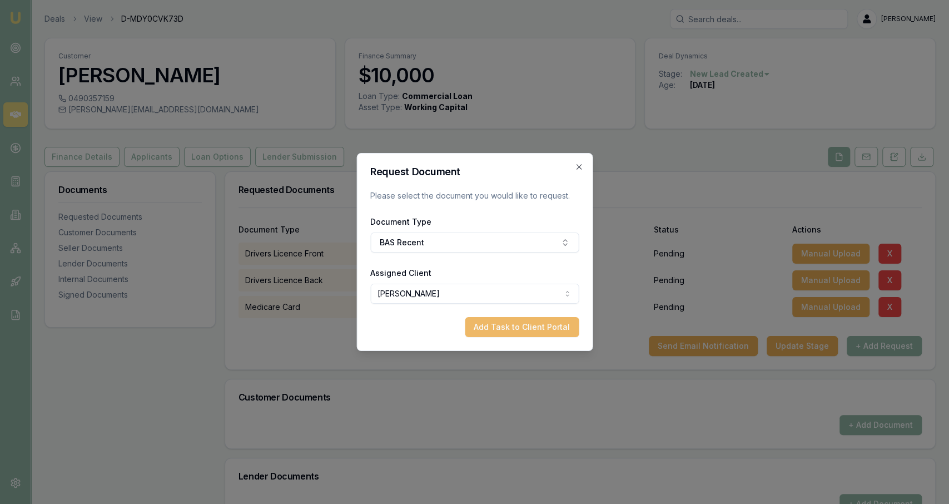
click at [532, 321] on button "Add Task to Client Portal" at bounding box center [522, 327] width 114 height 20
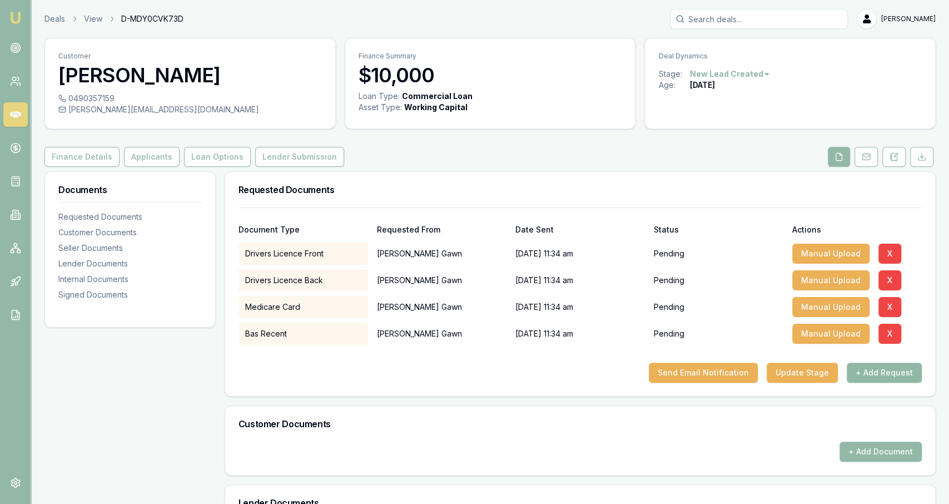
click at [861, 379] on button "+ Add Request" at bounding box center [884, 373] width 75 height 20
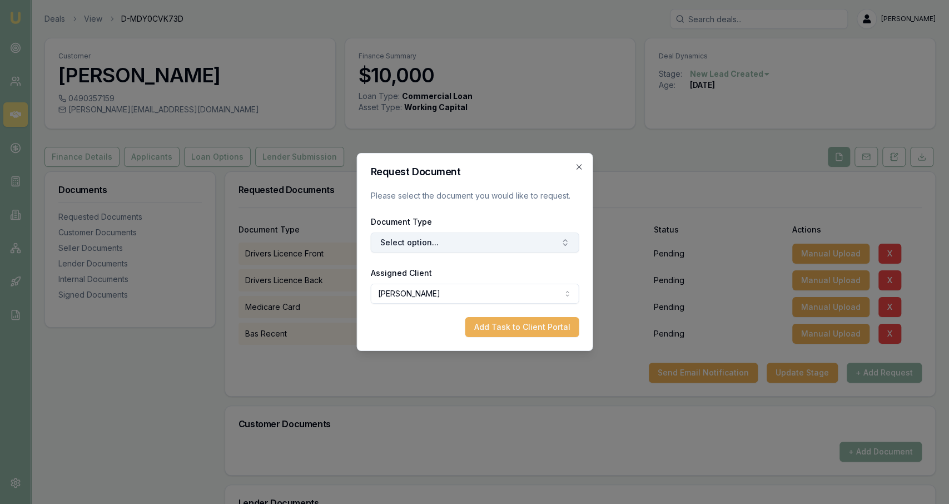
click at [455, 241] on button "Select option..." at bounding box center [474, 242] width 209 height 20
type input "3"
click at [424, 295] on div "3 Months Bank Statements" at bounding box center [479, 289] width 139 height 18
click at [516, 330] on button "Add Task to Client Portal" at bounding box center [522, 327] width 114 height 20
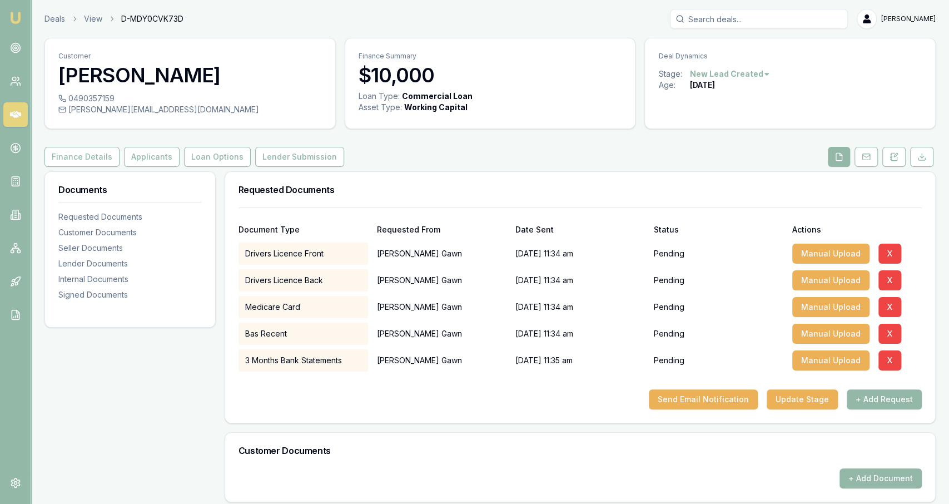
drag, startPoint x: 812, startPoint y: 394, endPoint x: 784, endPoint y: 455, distance: 67.9
click at [784, 455] on div "Requested Documents Document Type Requested From Date Sent Status Actions Drive…" at bounding box center [580, 455] width 711 height 568
click at [707, 378] on div at bounding box center [581, 381] width 684 height 18
click at [714, 394] on button "Send Email Notification" at bounding box center [703, 399] width 109 height 20
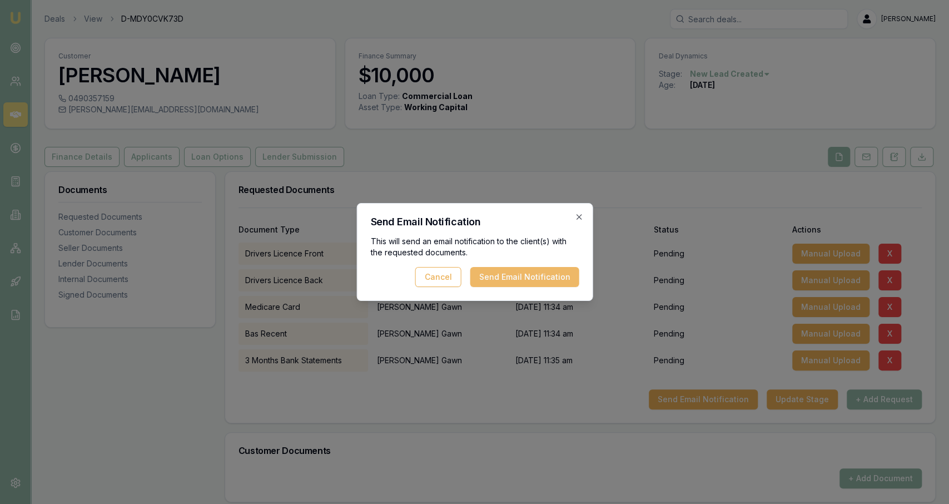
click at [526, 279] on button "Send Email Notification" at bounding box center [524, 277] width 109 height 20
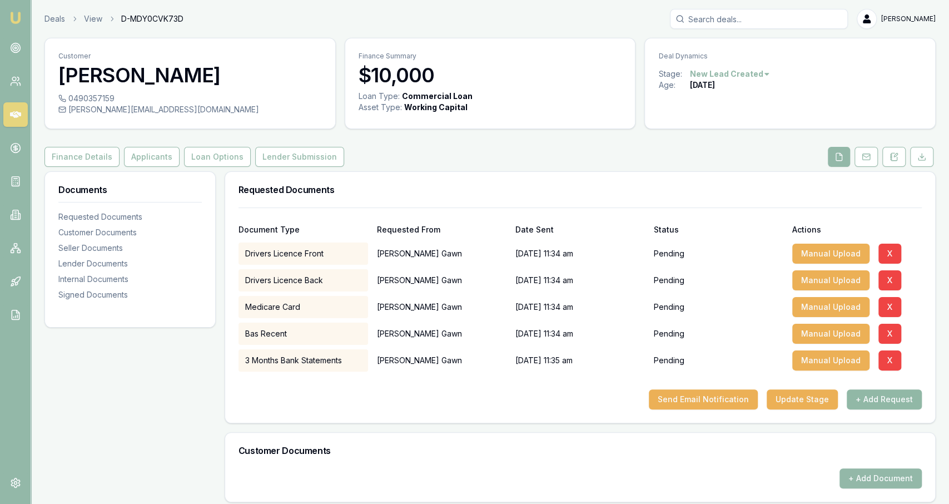
click at [872, 408] on button "+ Add Request" at bounding box center [884, 399] width 75 height 20
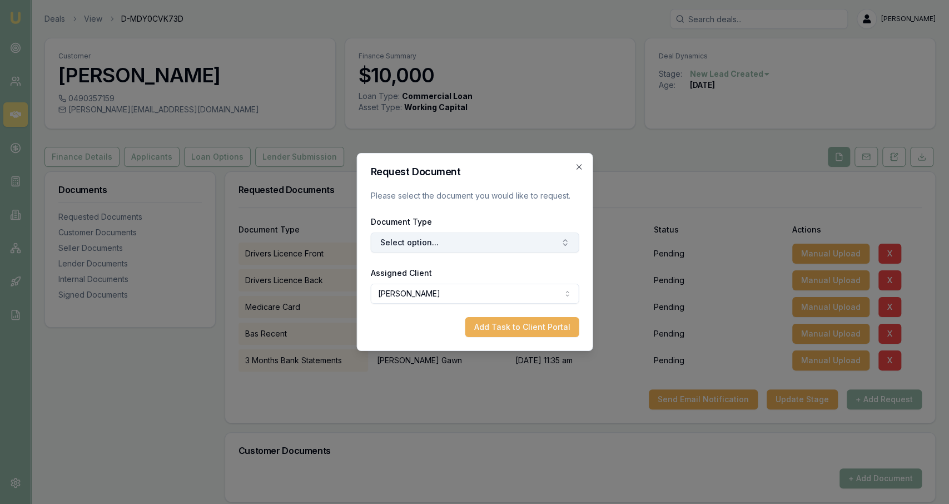
click at [518, 242] on button "Select option..." at bounding box center [474, 242] width 209 height 20
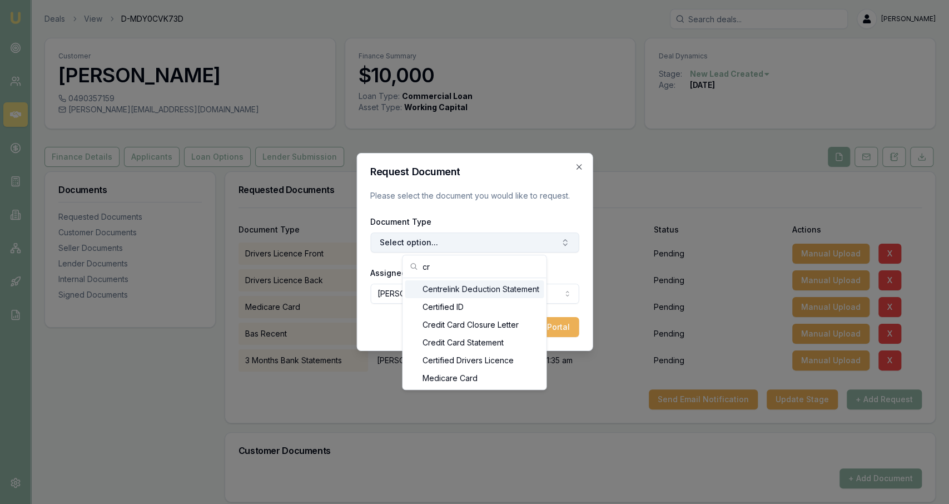
type input "c"
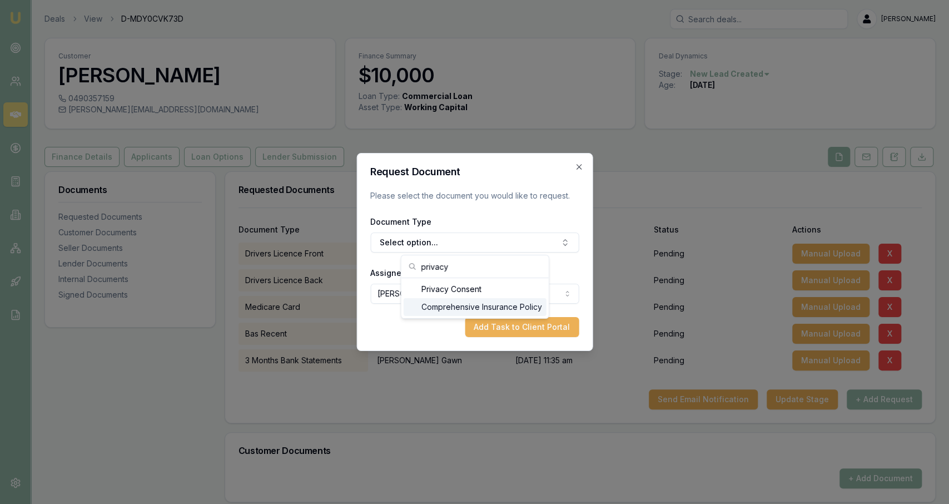
type input "privacy"
click at [434, 290] on div "Privacy Consent" at bounding box center [475, 289] width 143 height 18
click at [496, 325] on button "Add Task to Client Portal" at bounding box center [522, 327] width 114 height 20
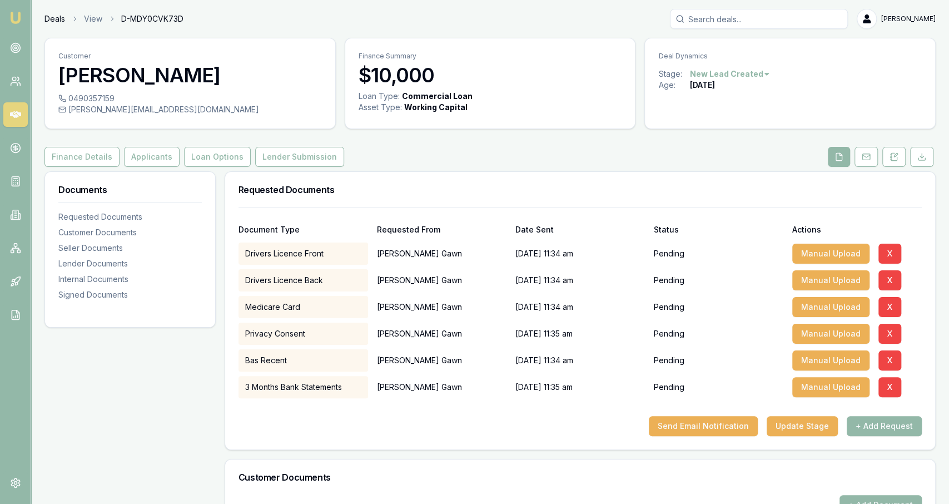
click at [56, 21] on link "Deals" at bounding box center [54, 18] width 21 height 11
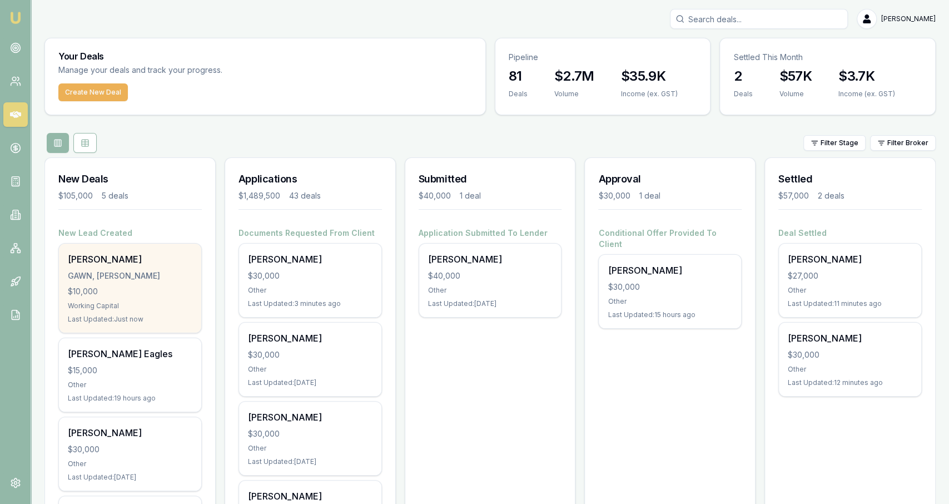
click at [160, 286] on div "$10,000" at bounding box center [130, 291] width 125 height 11
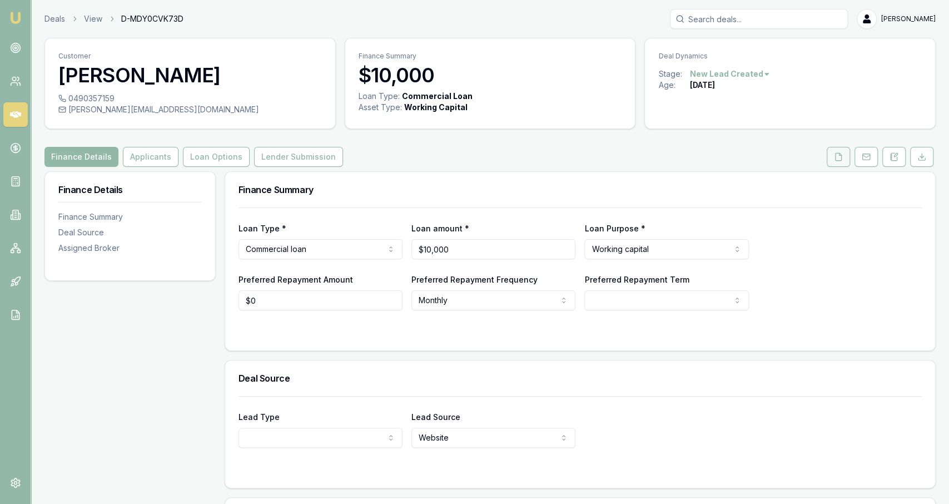
click at [838, 156] on icon at bounding box center [838, 156] width 9 height 9
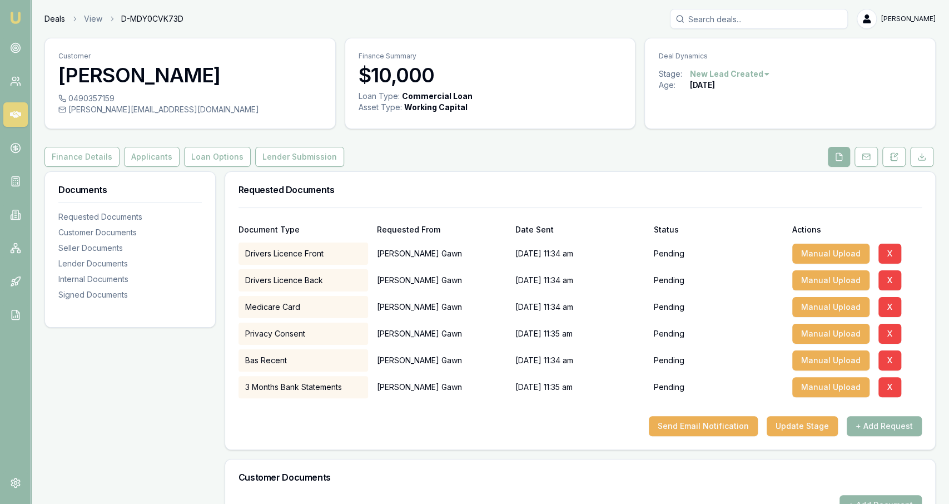
click at [58, 19] on link "Deals" at bounding box center [54, 18] width 21 height 11
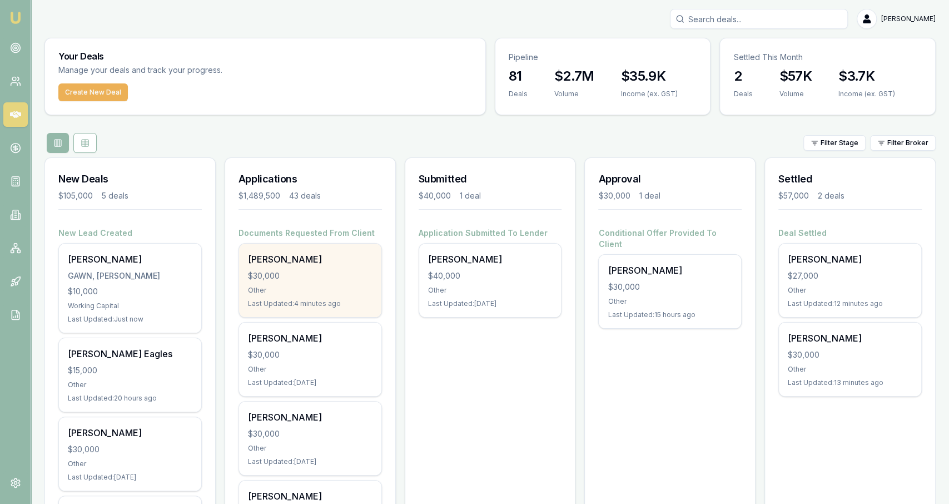
click at [341, 308] on div "[PERSON_NAME] $30,000 Other Last Updated: 4 minutes ago" at bounding box center [310, 280] width 142 height 73
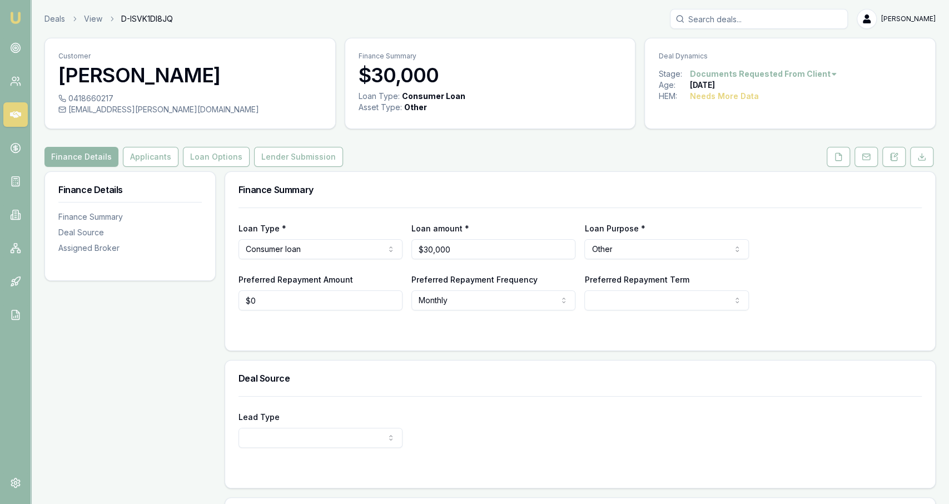
click at [158, 144] on div "Customer [PERSON_NAME] 0418660217 [EMAIL_ADDRESS][PERSON_NAME][DOMAIN_NAME] Fin…" at bounding box center [490, 337] width 892 height 599
click at [161, 155] on button "Applicants" at bounding box center [151, 157] width 56 height 20
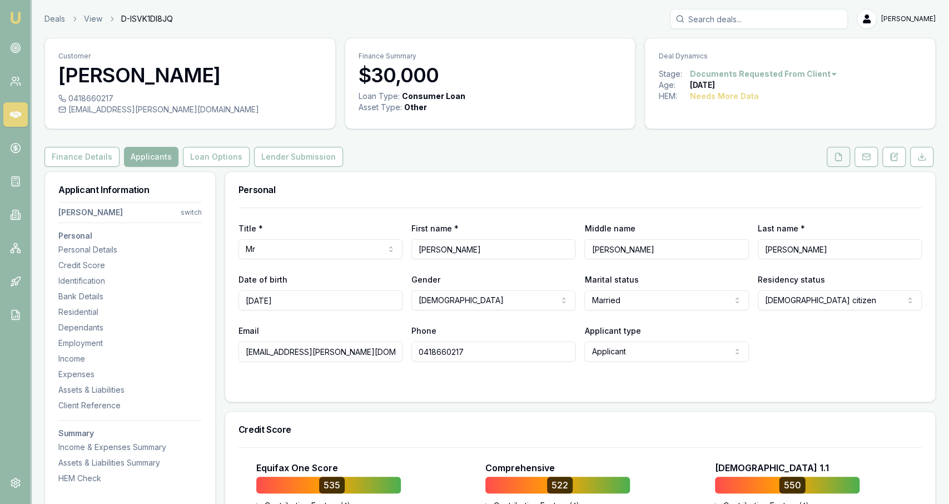
click at [830, 160] on button at bounding box center [838, 157] width 23 height 20
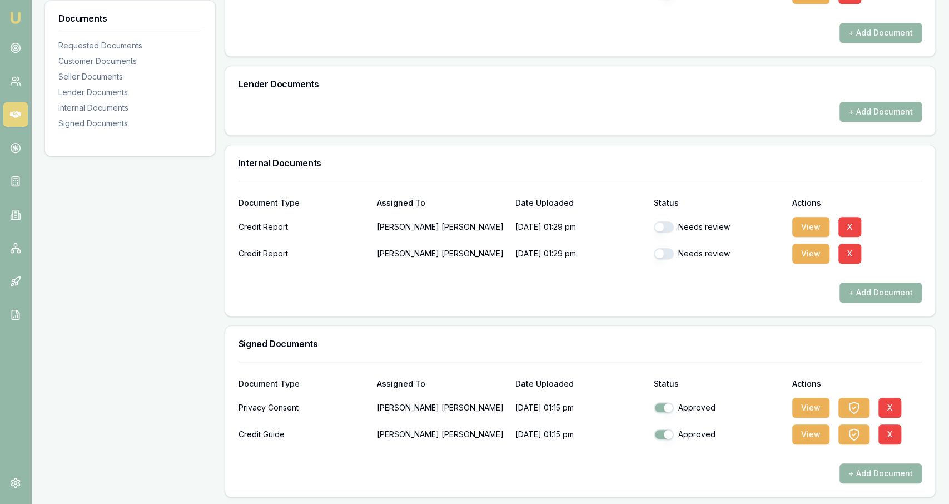
scroll to position [463, 0]
click at [663, 227] on button "button" at bounding box center [664, 227] width 20 height 11
checkbox input "true"
click at [667, 252] on button "button" at bounding box center [664, 254] width 20 height 11
checkbox input "true"
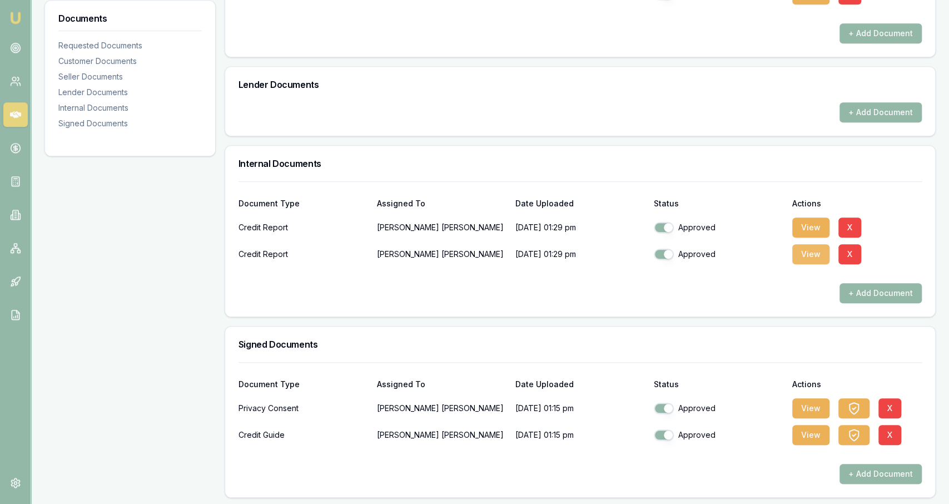
click at [804, 256] on button "View" at bounding box center [811, 254] width 37 height 20
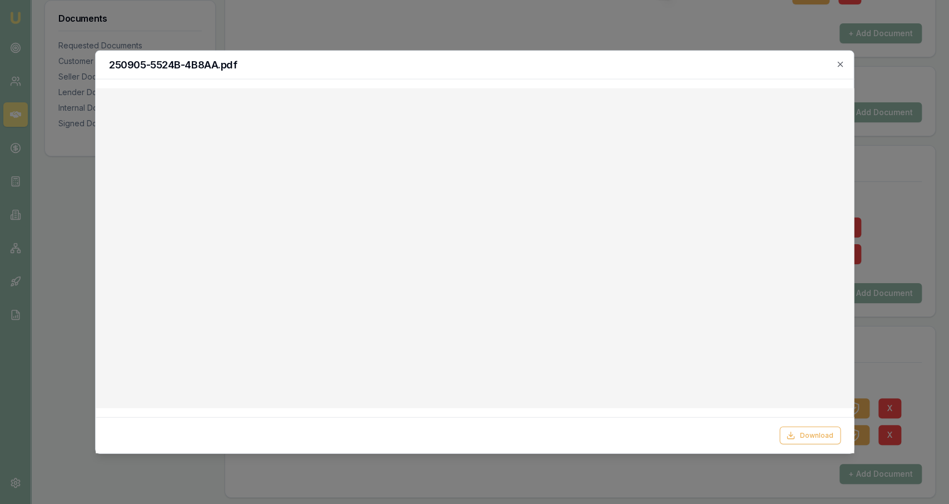
click at [835, 70] on h2 "250905-5524B-4B8AA.pdf" at bounding box center [475, 65] width 732 height 10
click at [840, 63] on icon "button" at bounding box center [840, 64] width 9 height 9
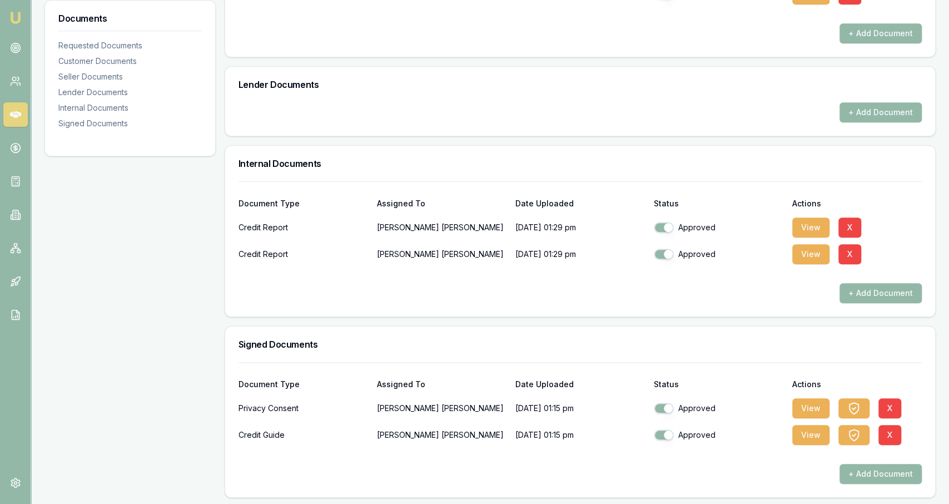
scroll to position [0, 0]
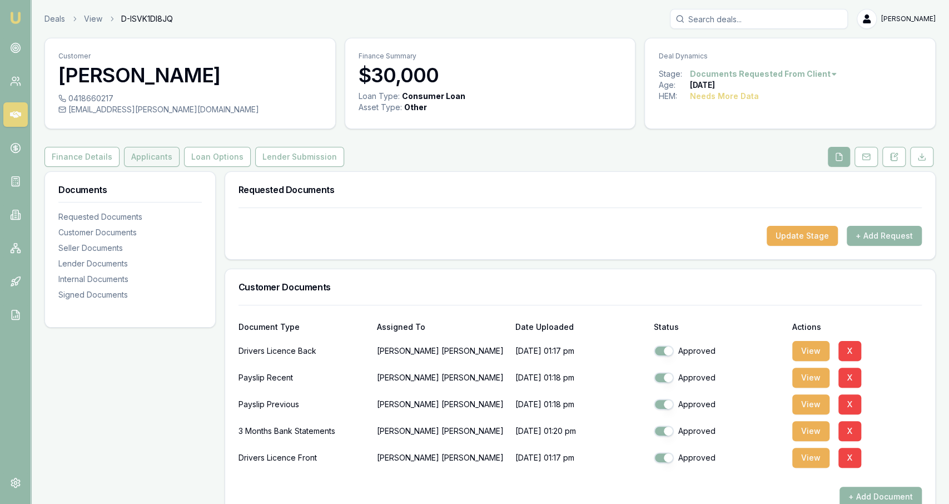
click at [149, 162] on button "Applicants" at bounding box center [152, 157] width 56 height 20
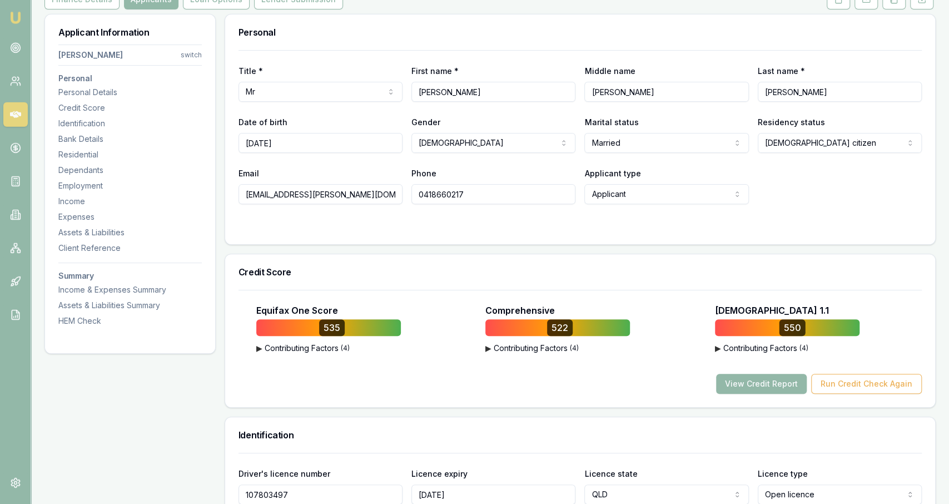
scroll to position [175, 0]
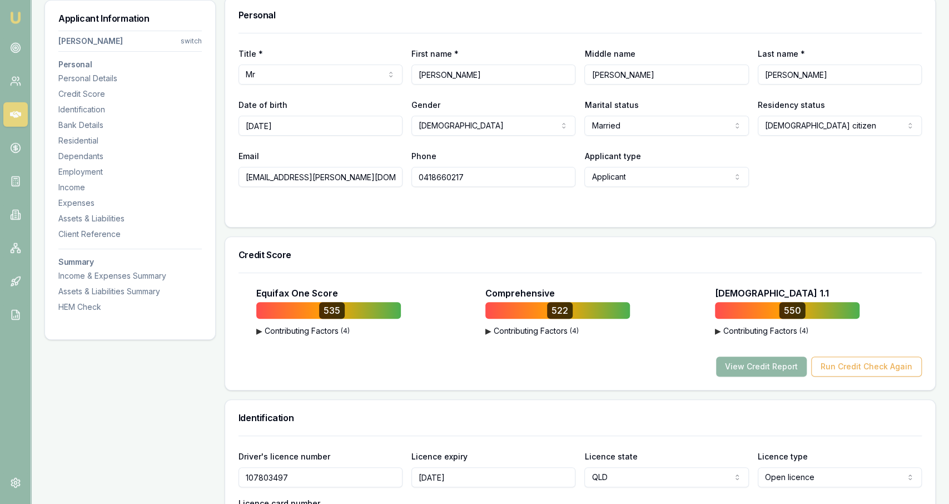
click at [775, 370] on button "View Credit Report" at bounding box center [761, 366] width 91 height 20
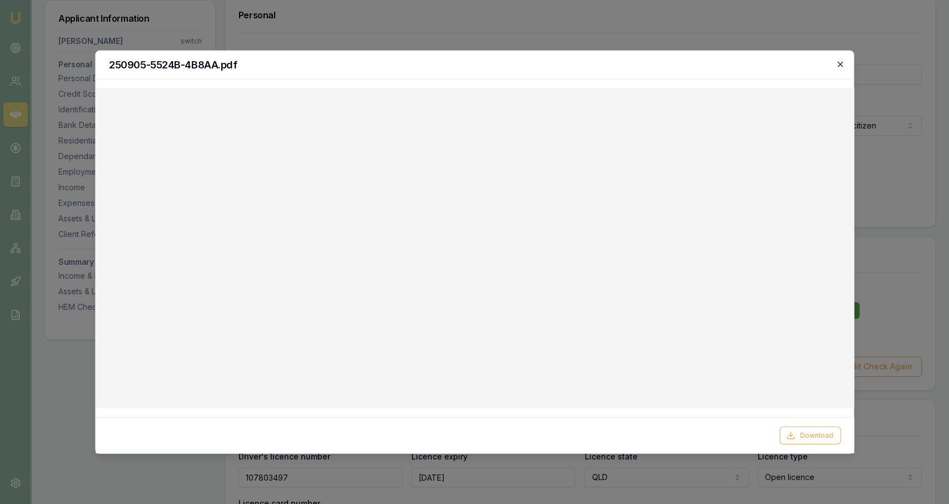
click at [844, 61] on icon "button" at bounding box center [840, 64] width 9 height 9
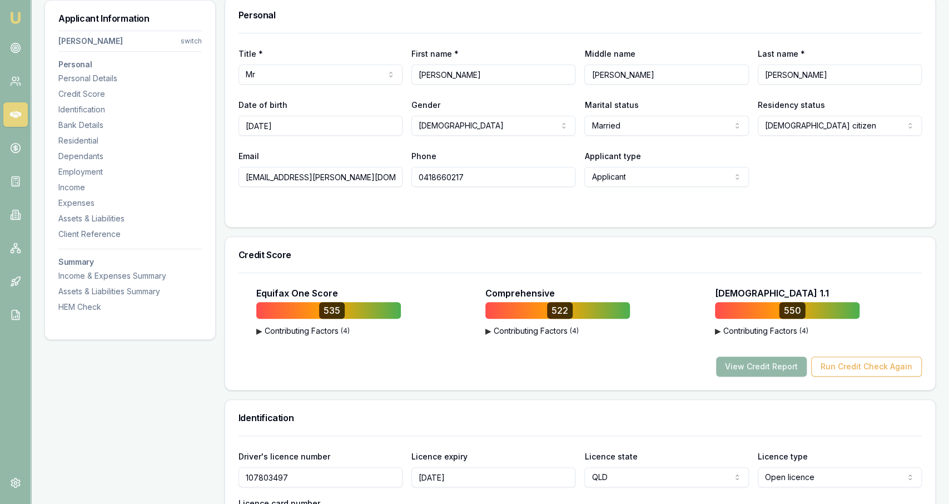
scroll to position [0, 0]
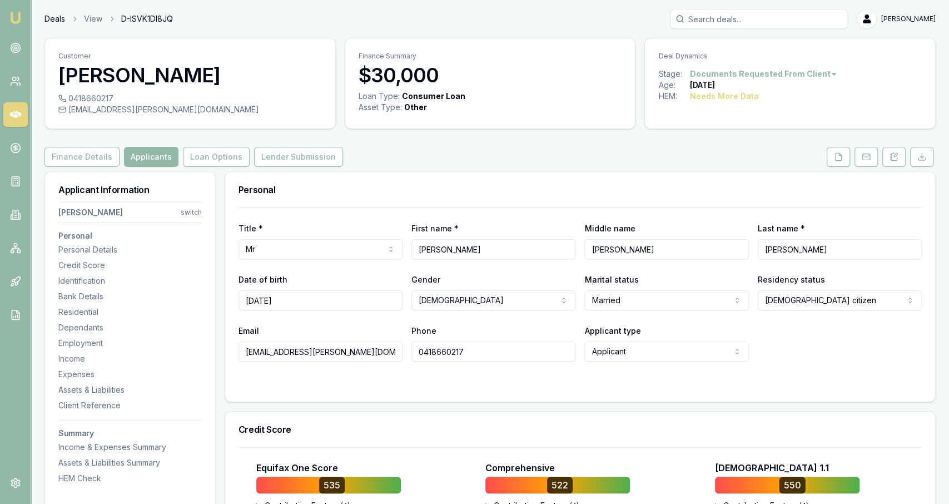
click at [47, 21] on link "Deals" at bounding box center [54, 18] width 21 height 11
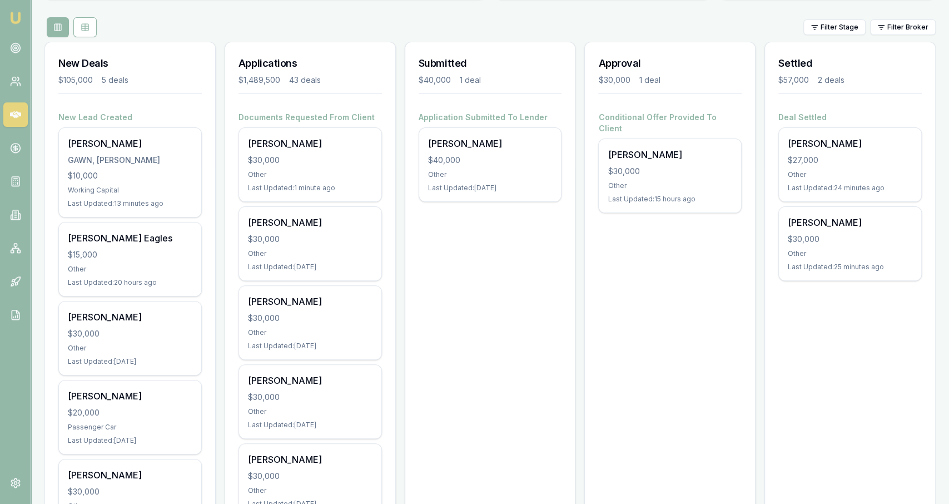
scroll to position [116, 0]
